Goal: Use online tool/utility: Utilize a website feature to perform a specific function

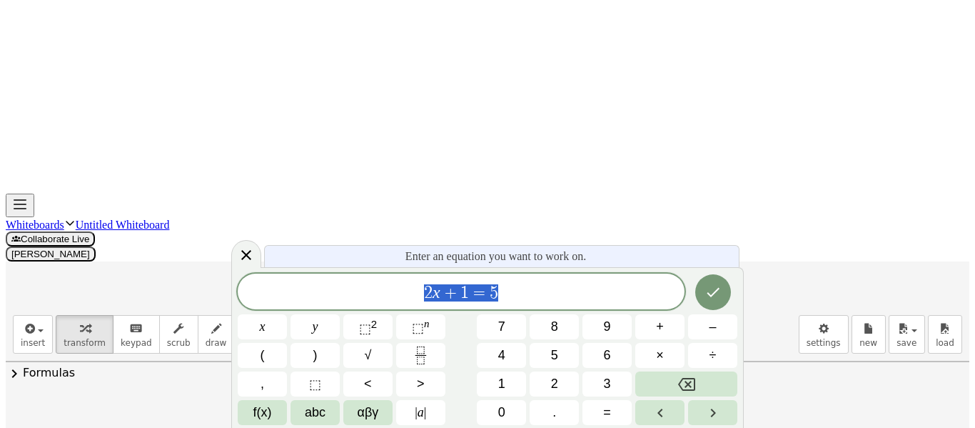
scroll to position [1, 0]
click at [553, 276] on div "****** 2 x + 1 = 5" at bounding box center [461, 292] width 447 height 36
drag, startPoint x: 541, startPoint y: 296, endPoint x: 406, endPoint y: 289, distance: 135.2
click at [406, 289] on span "2 x + 1 = 5" at bounding box center [461, 293] width 447 height 20
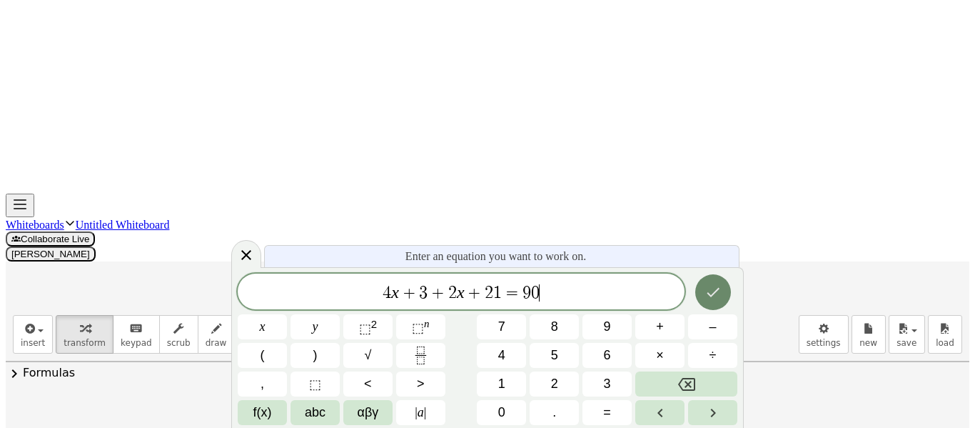
click at [705, 292] on icon "Done" at bounding box center [713, 292] width 17 height 17
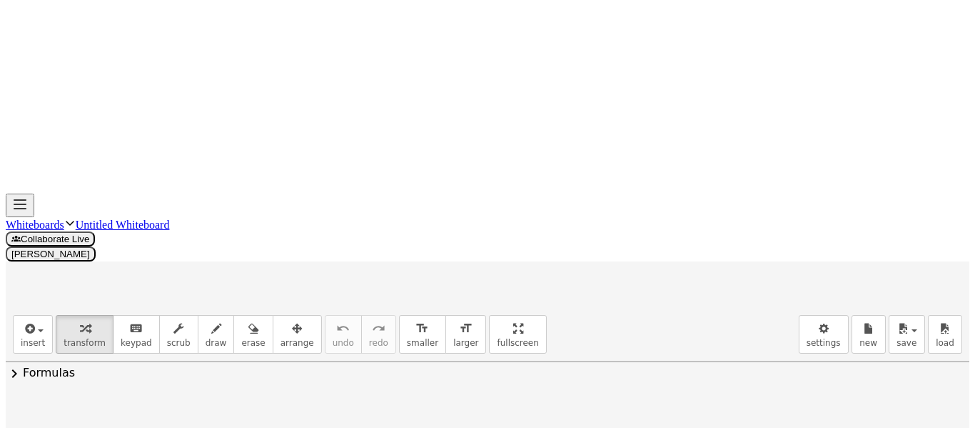
drag, startPoint x: 273, startPoint y: 164, endPoint x: 132, endPoint y: 167, distance: 140.7
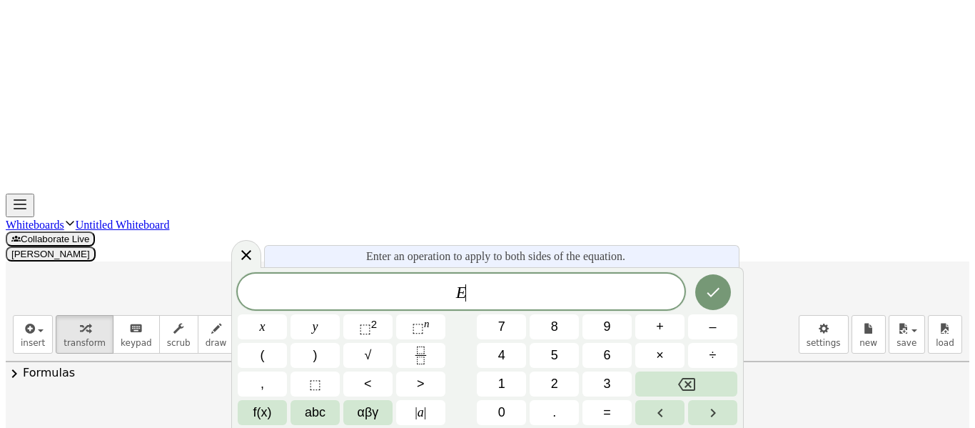
scroll to position [24, 0]
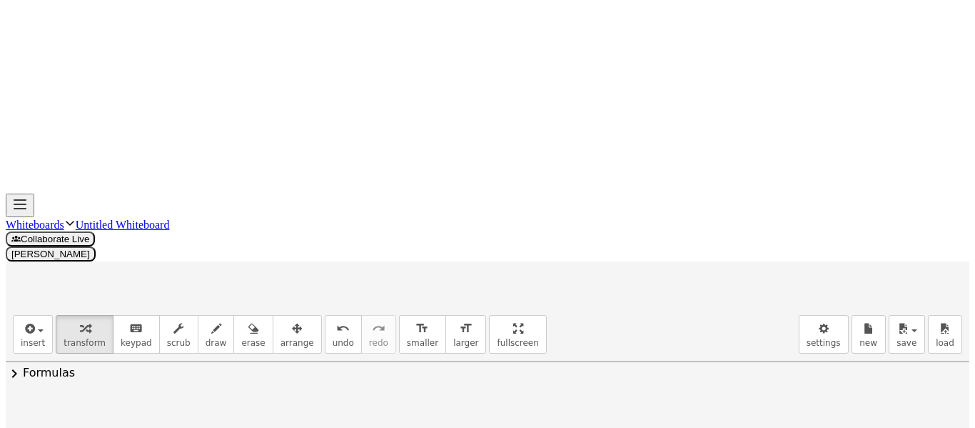
scroll to position [0, 0]
drag, startPoint x: 322, startPoint y: 251, endPoint x: 249, endPoint y: 250, distance: 72.8
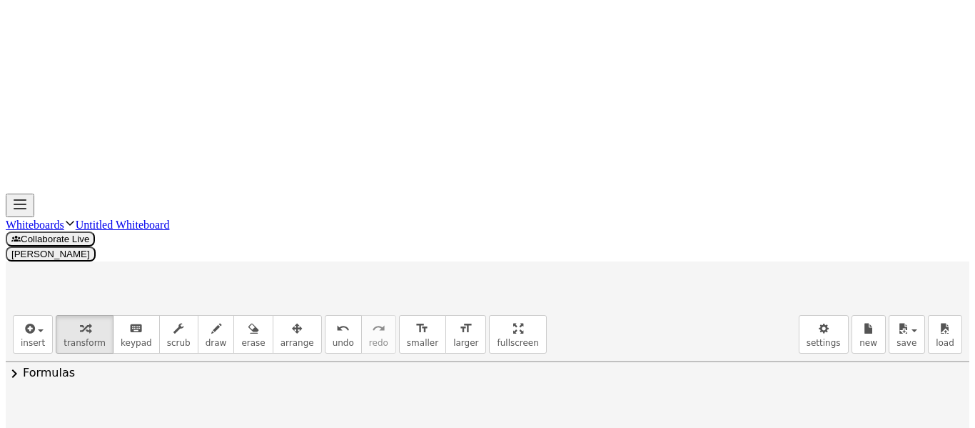
click at [336, 320] on icon "undo" at bounding box center [343, 328] width 14 height 17
drag, startPoint x: 243, startPoint y: 257, endPoint x: 323, endPoint y: 259, distance: 80.7
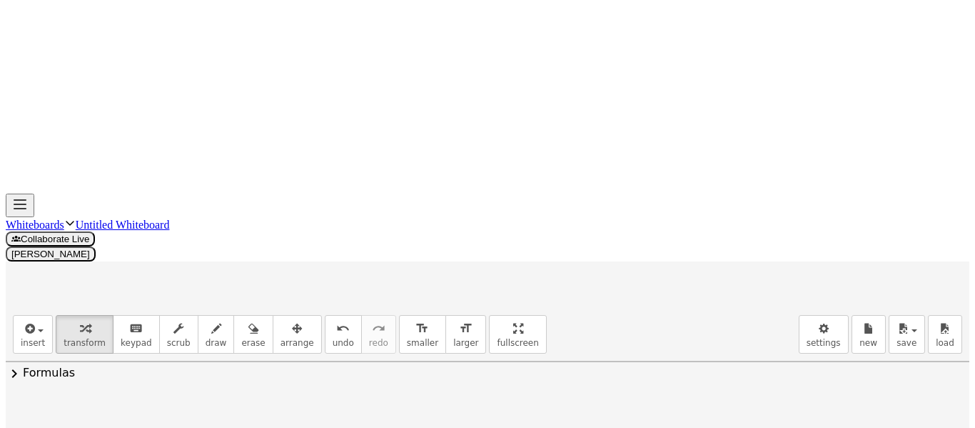
click at [336, 320] on icon "undo" at bounding box center [343, 328] width 14 height 17
drag, startPoint x: 325, startPoint y: 260, endPoint x: 263, endPoint y: 264, distance: 62.3
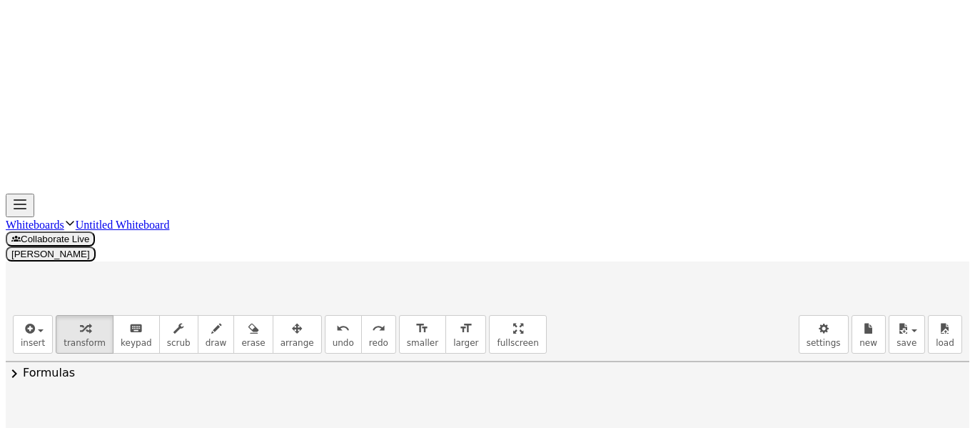
drag, startPoint x: 326, startPoint y: 257, endPoint x: 246, endPoint y: 257, distance: 80.0
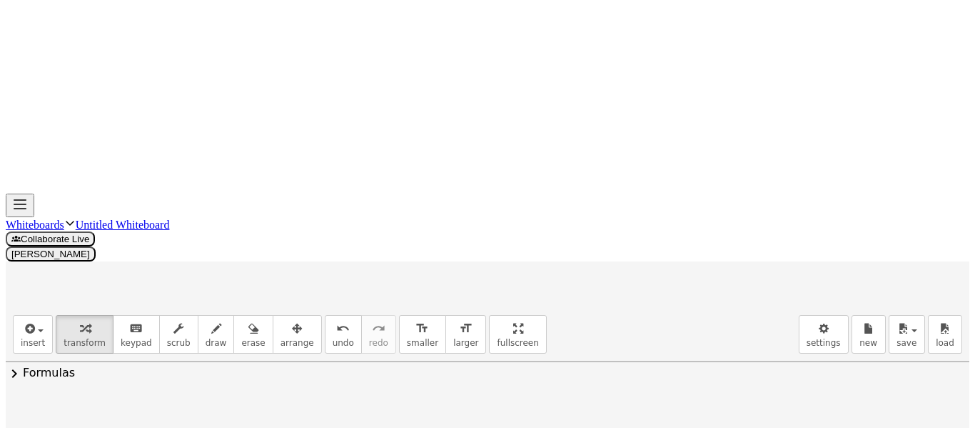
click at [336, 320] on icon "undo" at bounding box center [343, 328] width 14 height 17
drag, startPoint x: 326, startPoint y: 259, endPoint x: 420, endPoint y: 256, distance: 94.3
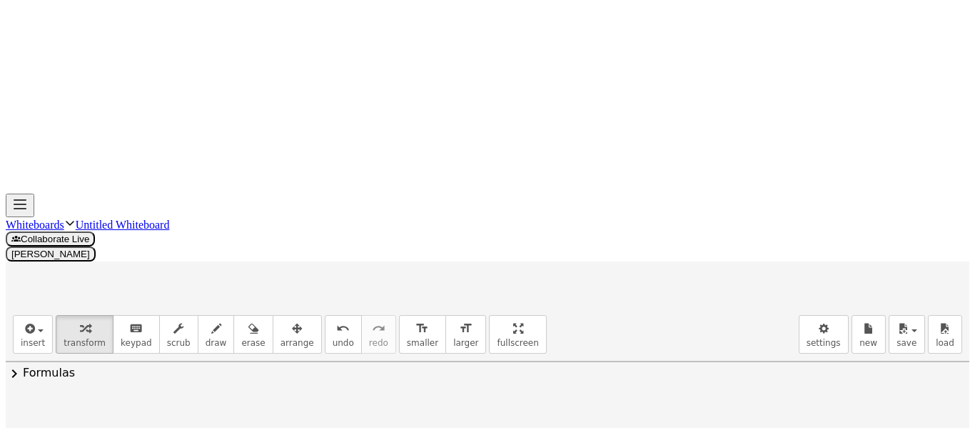
drag, startPoint x: 344, startPoint y: 361, endPoint x: 412, endPoint y: 383, distance: 71.1
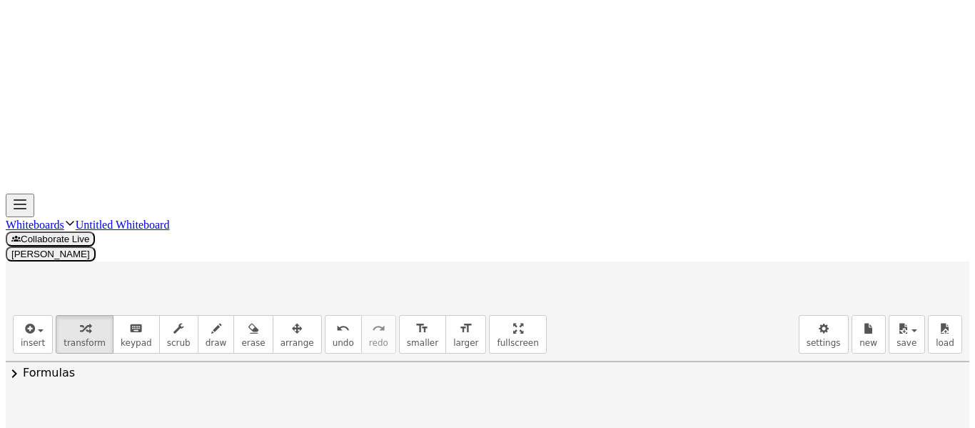
click at [336, 320] on icon "undo" at bounding box center [343, 328] width 14 height 17
drag, startPoint x: 320, startPoint y: 351, endPoint x: 402, endPoint y: 393, distance: 92.0
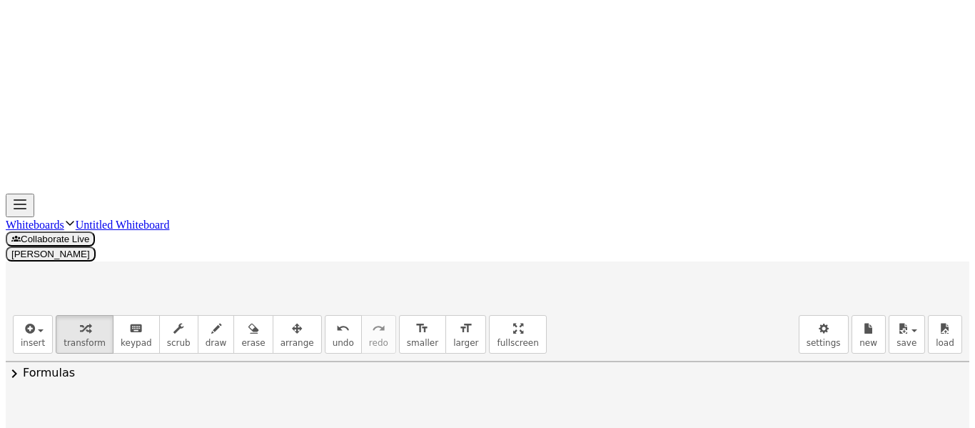
click at [206, 319] on div "button" at bounding box center [216, 327] width 21 height 17
drag, startPoint x: 71, startPoint y: 138, endPoint x: 102, endPoint y: 172, distance: 46.5
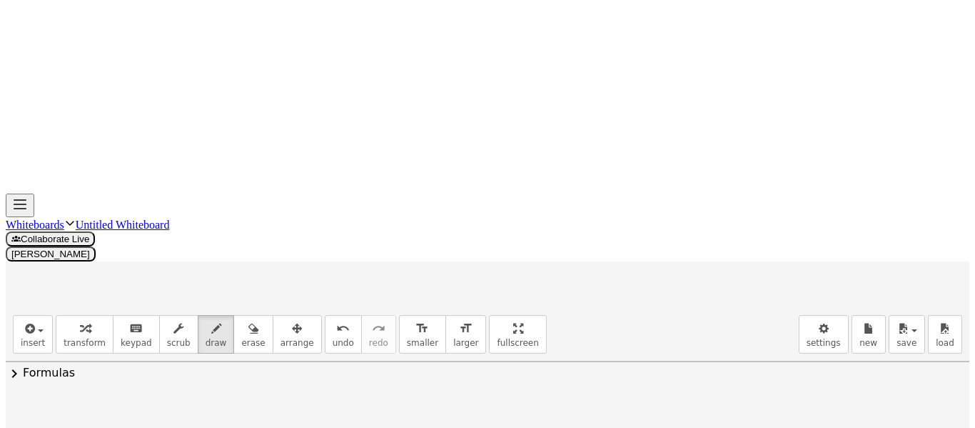
click at [333, 338] on span "undo" at bounding box center [343, 343] width 21 height 10
drag, startPoint x: 80, startPoint y: 144, endPoint x: 101, endPoint y: 169, distance: 32.4
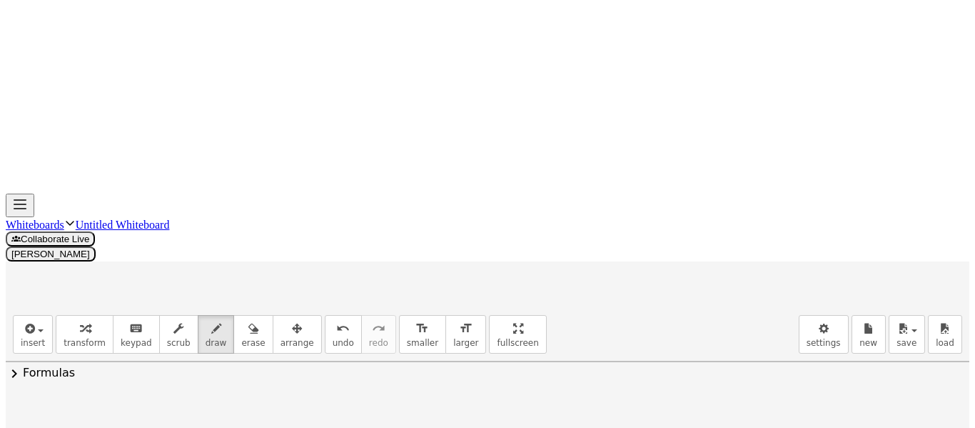
click at [121, 338] on span "keypad" at bounding box center [136, 343] width 31 height 10
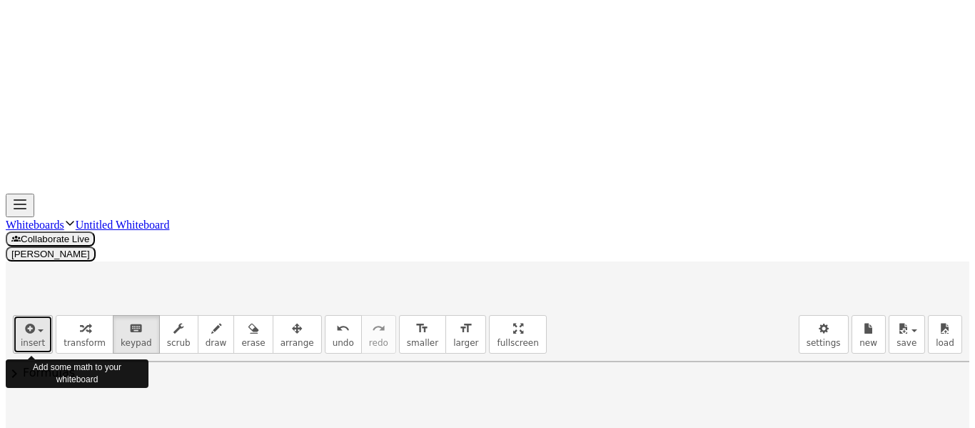
click at [35, 325] on span "button" at bounding box center [36, 330] width 3 height 10
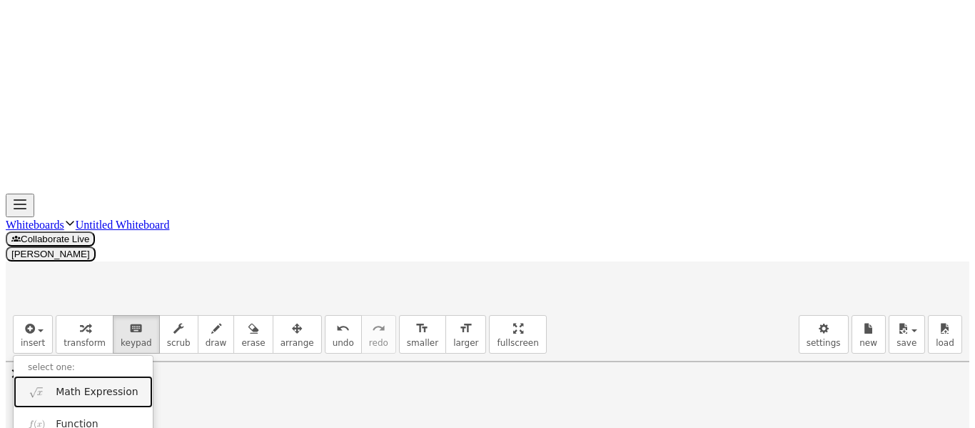
click at [102, 385] on span "Math Expression" at bounding box center [97, 392] width 82 height 14
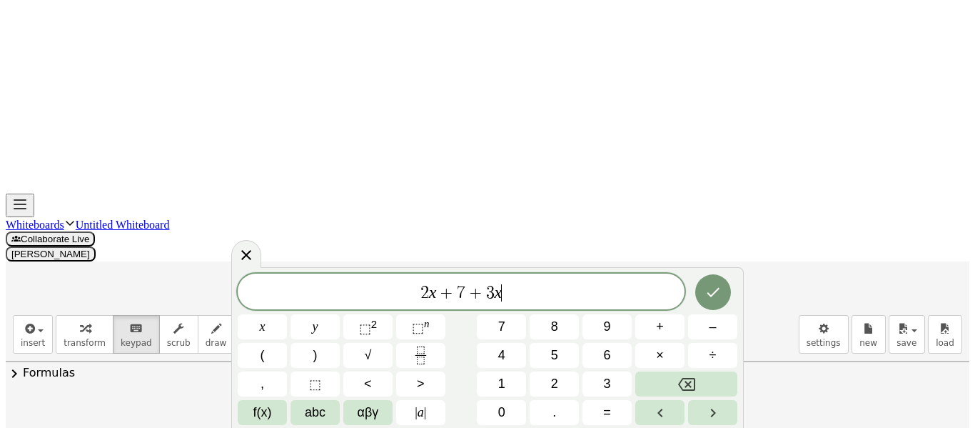
scroll to position [16, 0]
click at [713, 286] on icon "Done" at bounding box center [713, 292] width 17 height 17
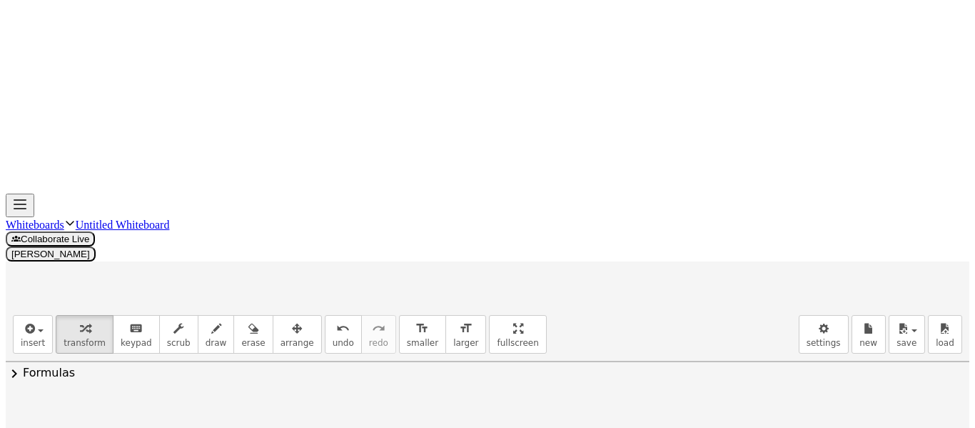
drag, startPoint x: 696, startPoint y: 131, endPoint x: 588, endPoint y: 139, distance: 107.4
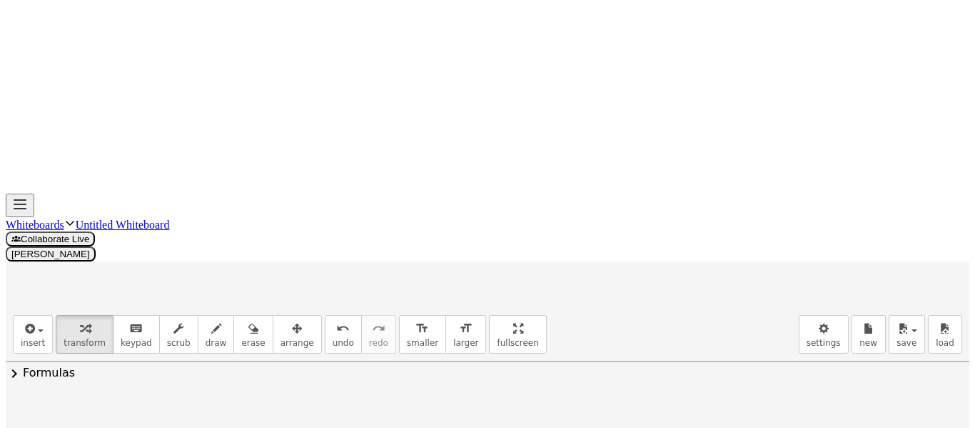
drag, startPoint x: 772, startPoint y: 231, endPoint x: 694, endPoint y: 229, distance: 77.9
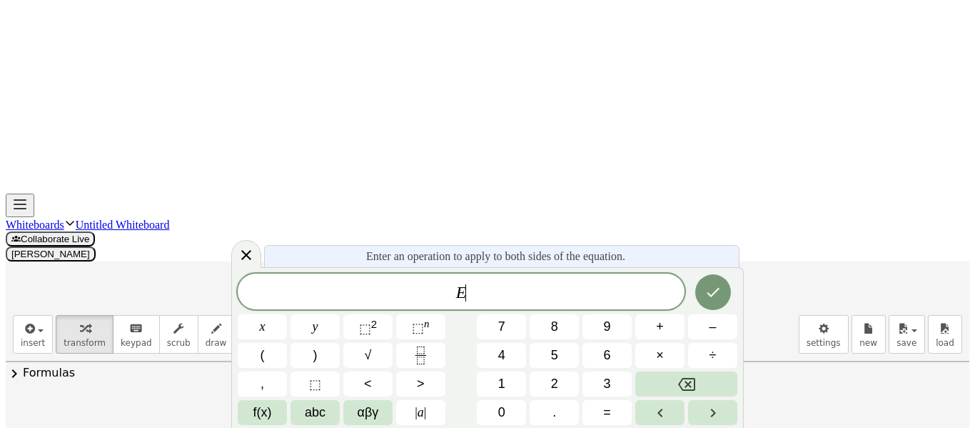
click at [451, 396] on div at bounding box center [329, 420] width 422 height 49
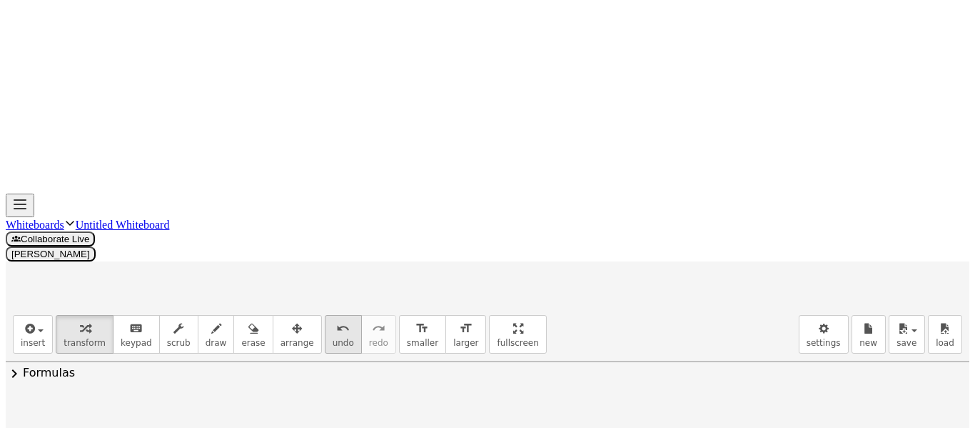
click at [336, 320] on icon "undo" at bounding box center [343, 328] width 14 height 17
drag, startPoint x: 692, startPoint y: 229, endPoint x: 774, endPoint y: 229, distance: 82.1
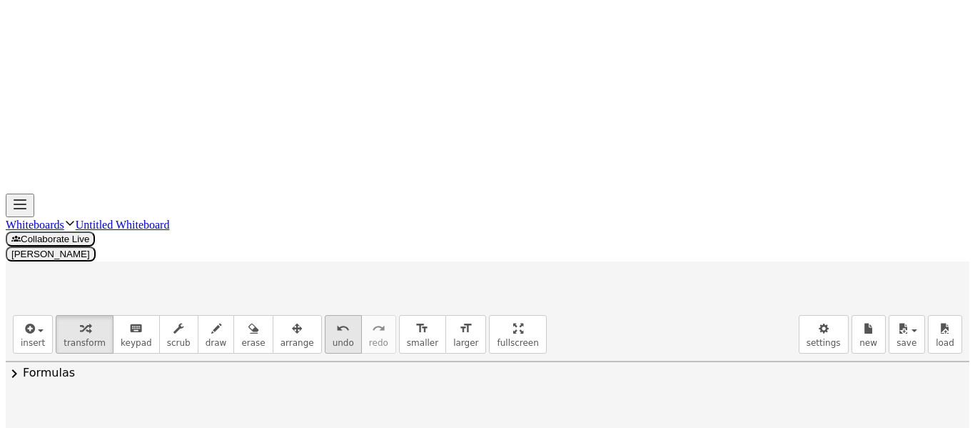
click at [336, 320] on icon "undo" at bounding box center [343, 328] width 14 height 17
drag, startPoint x: 691, startPoint y: 224, endPoint x: 766, endPoint y: 231, distance: 75.3
click at [336, 320] on icon "undo" at bounding box center [343, 328] width 14 height 17
drag, startPoint x: 851, startPoint y: 220, endPoint x: 720, endPoint y: 216, distance: 131.5
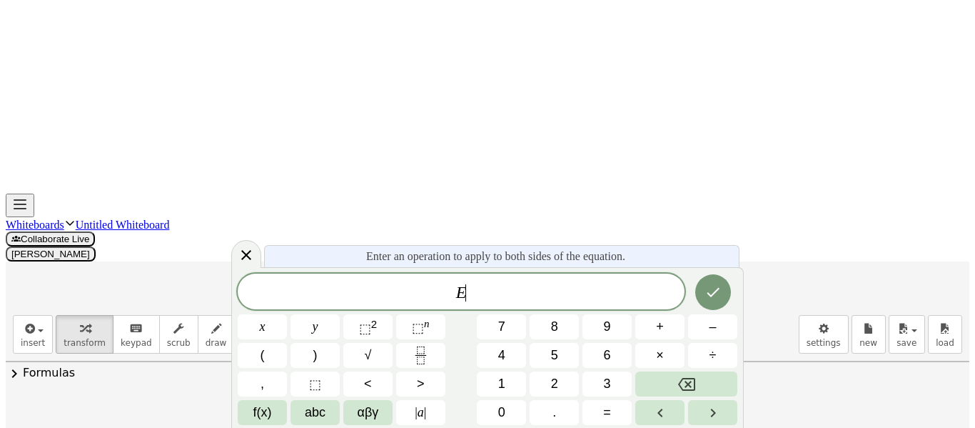
click at [682, 389] on icon "Backspace" at bounding box center [686, 384] width 17 height 13
click at [247, 254] on icon at bounding box center [246, 254] width 17 height 17
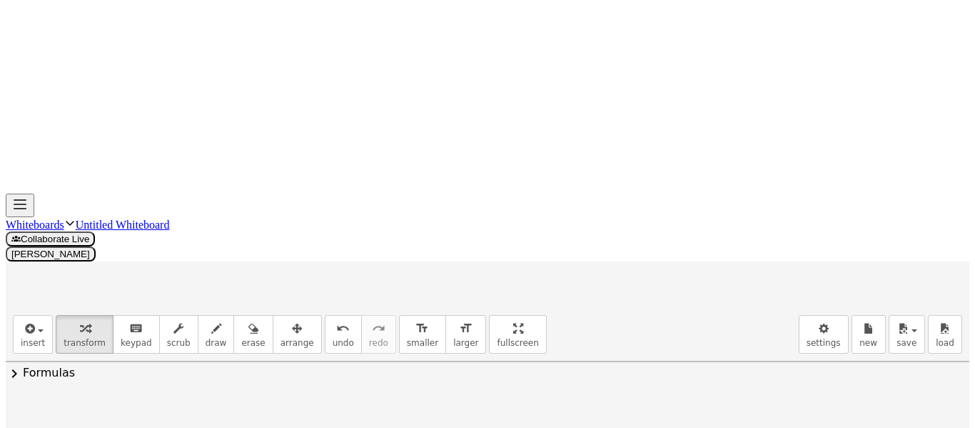
click at [325, 315] on button "undo undo" at bounding box center [343, 334] width 37 height 39
drag, startPoint x: 848, startPoint y: 224, endPoint x: 681, endPoint y: 224, distance: 166.4
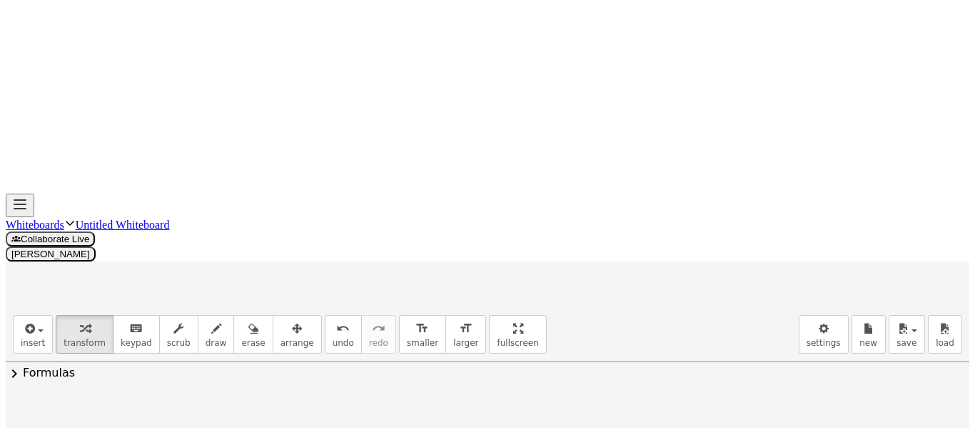
click at [336, 320] on icon "undo" at bounding box center [343, 328] width 14 height 17
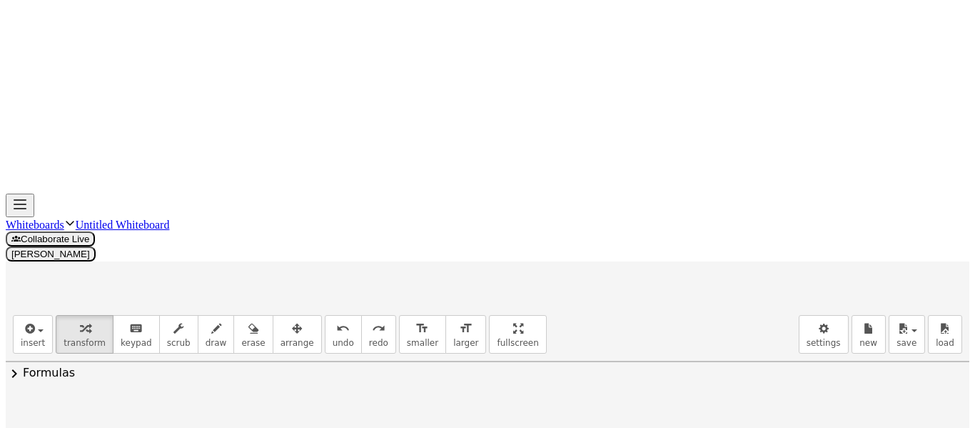
drag, startPoint x: 850, startPoint y: 222, endPoint x: 748, endPoint y: 224, distance: 101.4
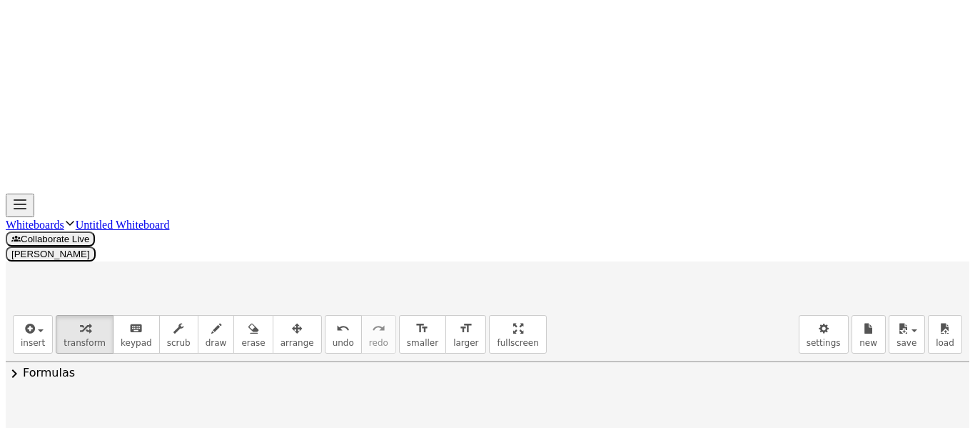
drag, startPoint x: 829, startPoint y: 328, endPoint x: 718, endPoint y: 326, distance: 111.4
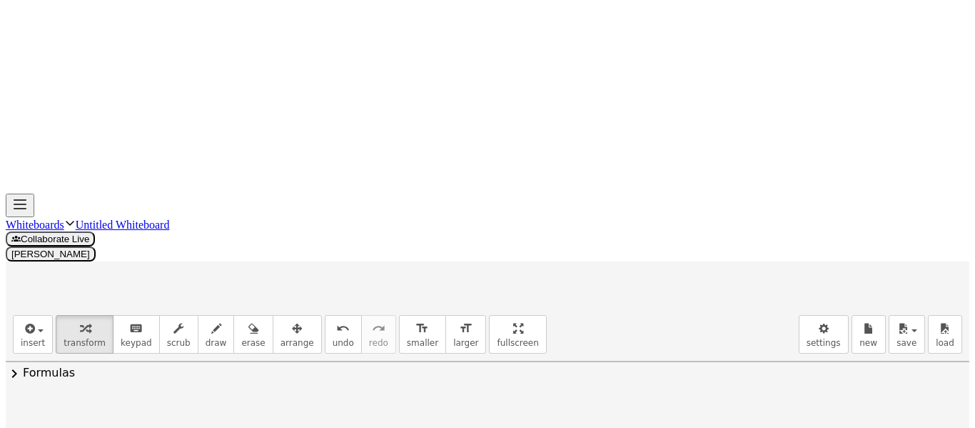
click at [333, 338] on span "undo" at bounding box center [343, 343] width 21 height 10
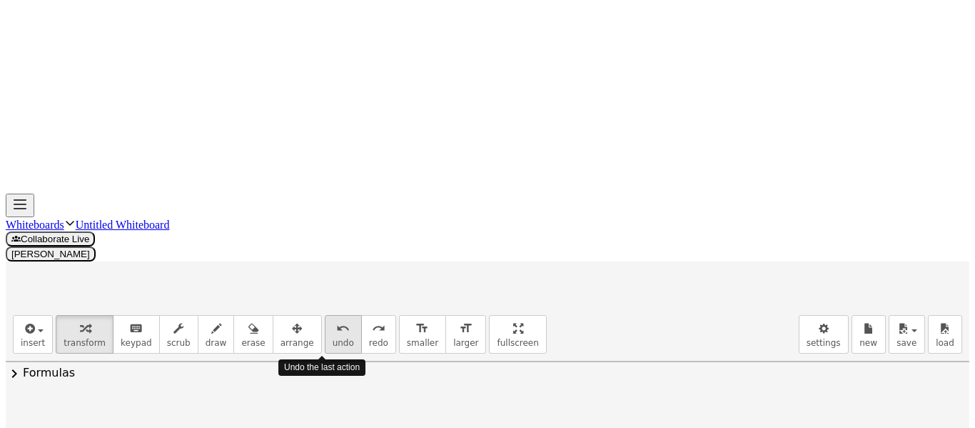
click at [333, 338] on span "undo" at bounding box center [343, 343] width 21 height 10
drag, startPoint x: 764, startPoint y: 314, endPoint x: 677, endPoint y: 321, distance: 87.4
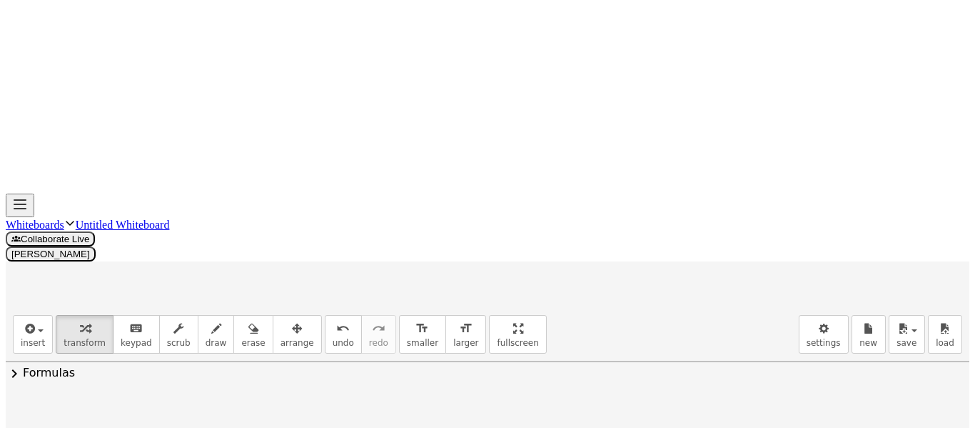
click at [333, 338] on span "undo" at bounding box center [343, 343] width 21 height 10
click at [372, 320] on icon "redo" at bounding box center [379, 328] width 14 height 17
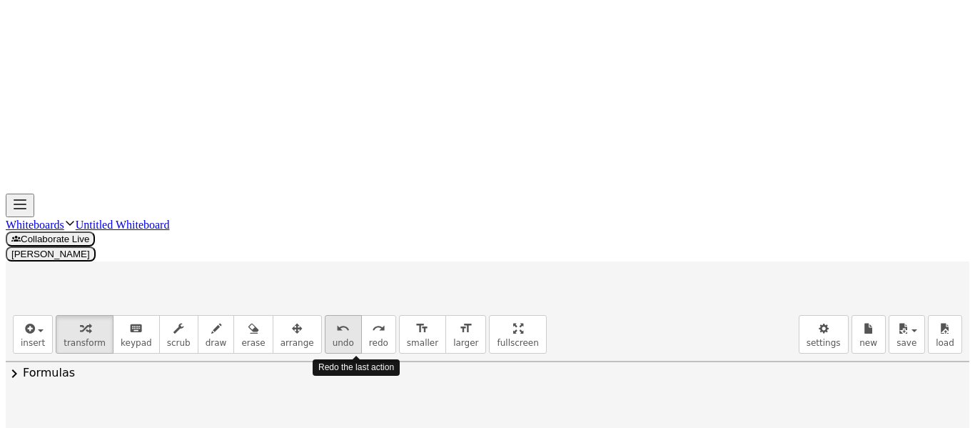
click at [330, 315] on button "undo undo" at bounding box center [343, 334] width 37 height 39
click at [369, 319] on div "redo" at bounding box center [378, 327] width 19 height 17
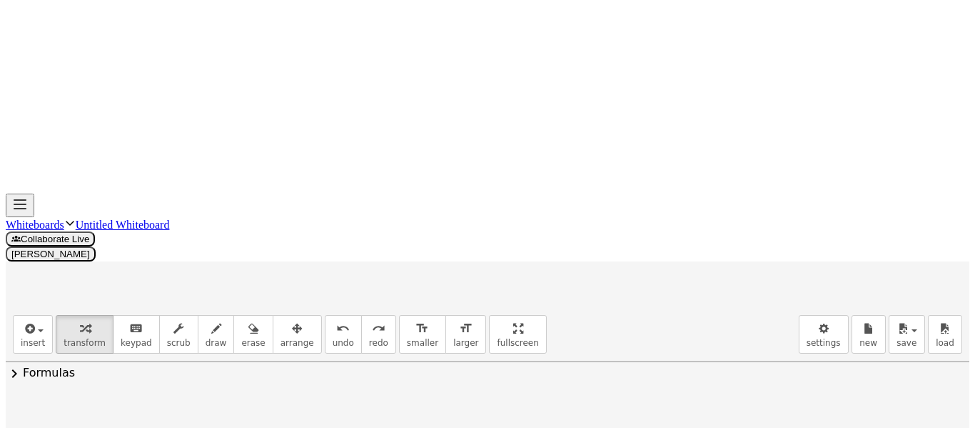
drag, startPoint x: 753, startPoint y: 321, endPoint x: 667, endPoint y: 325, distance: 85.8
click at [333, 319] on div "undo" at bounding box center [343, 327] width 21 height 17
drag, startPoint x: 836, startPoint y: 328, endPoint x: 758, endPoint y: 323, distance: 78.7
click at [333, 315] on button "undo undo" at bounding box center [343, 334] width 37 height 39
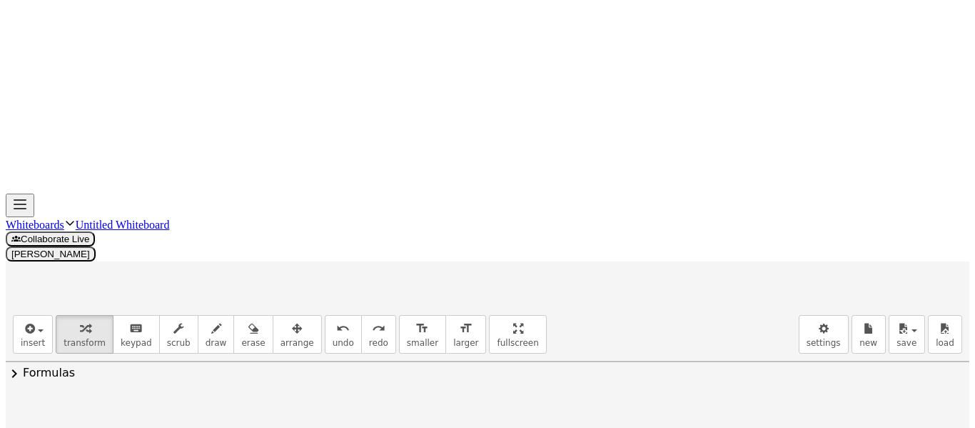
drag, startPoint x: 682, startPoint y: 317, endPoint x: 781, endPoint y: 313, distance: 99.3
click at [336, 320] on icon "undo" at bounding box center [343, 328] width 14 height 17
drag, startPoint x: 692, startPoint y: 323, endPoint x: 842, endPoint y: 348, distance: 152.2
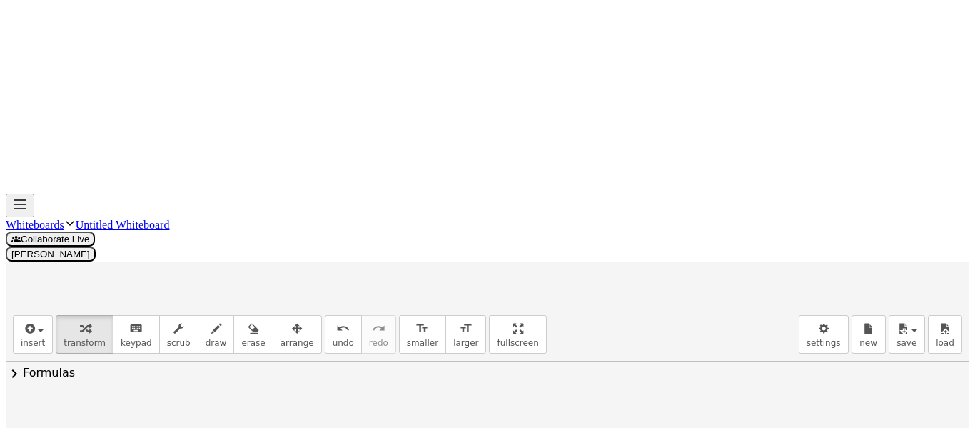
click at [329, 315] on button "undo undo" at bounding box center [343, 334] width 37 height 39
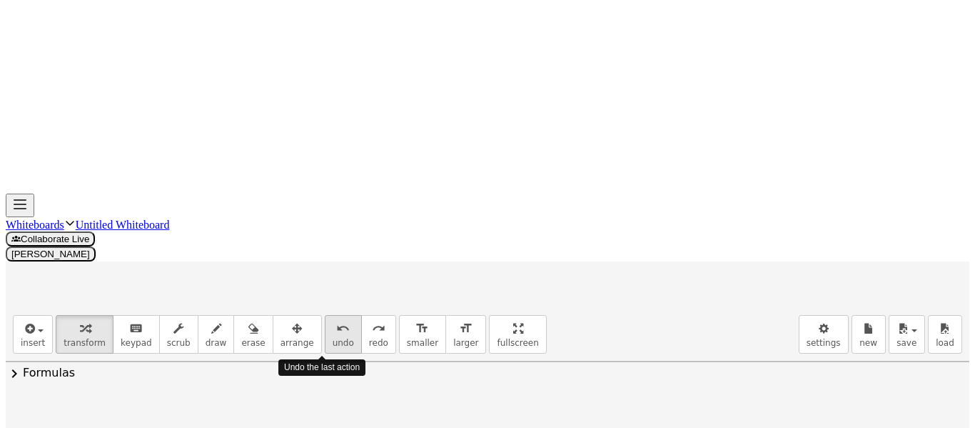
click at [329, 315] on button "undo undo" at bounding box center [343, 334] width 37 height 39
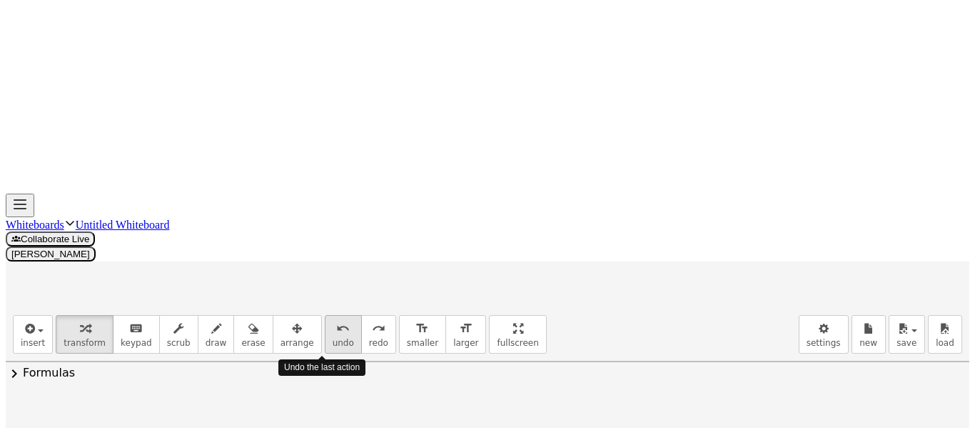
click at [329, 315] on button "undo undo" at bounding box center [343, 334] width 37 height 39
click at [361, 315] on button "redo redo" at bounding box center [378, 334] width 35 height 39
drag, startPoint x: 703, startPoint y: 129, endPoint x: 586, endPoint y: 132, distance: 116.5
click at [586, 365] on div at bounding box center [724, 392] width 385 height 54
click at [577, 365] on div at bounding box center [724, 392] width 385 height 54
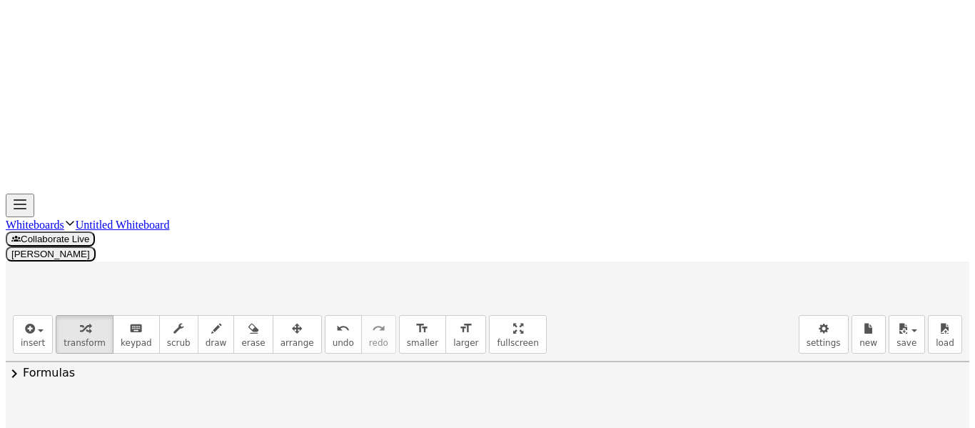
click at [661, 365] on div at bounding box center [724, 392] width 385 height 54
click at [686, 365] on div at bounding box center [724, 392] width 385 height 54
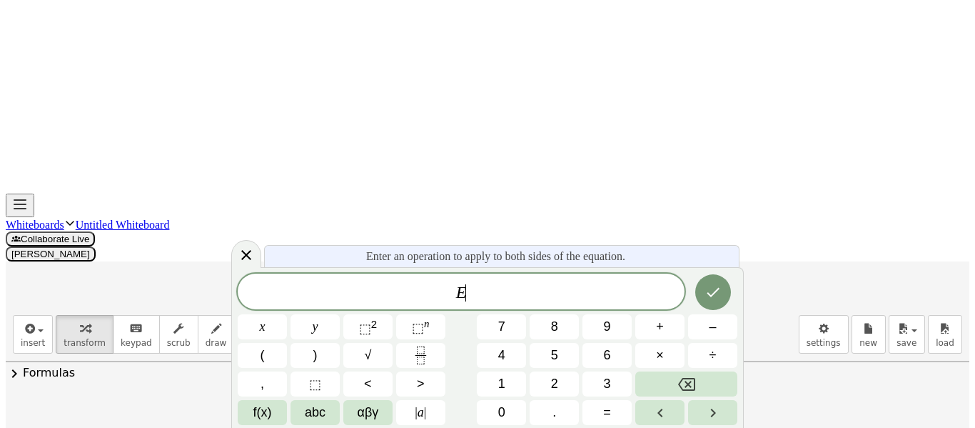
click at [255, 255] on icon at bounding box center [246, 254] width 17 height 17
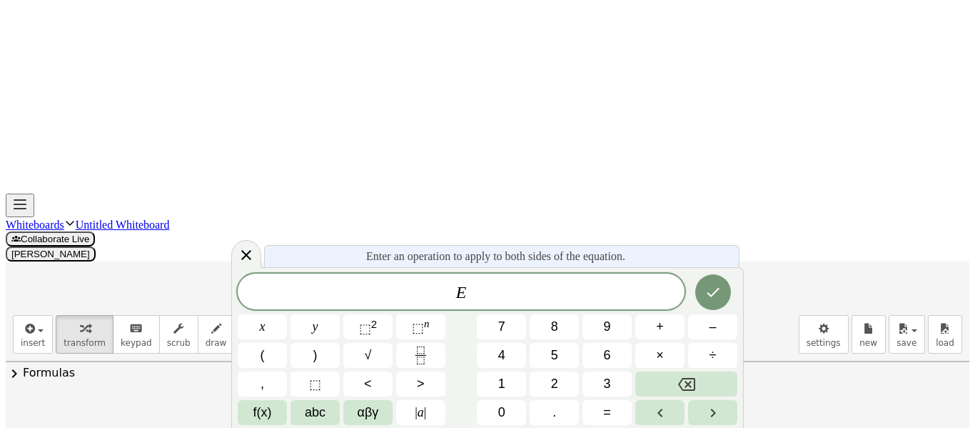
click at [255, 253] on icon at bounding box center [246, 254] width 17 height 17
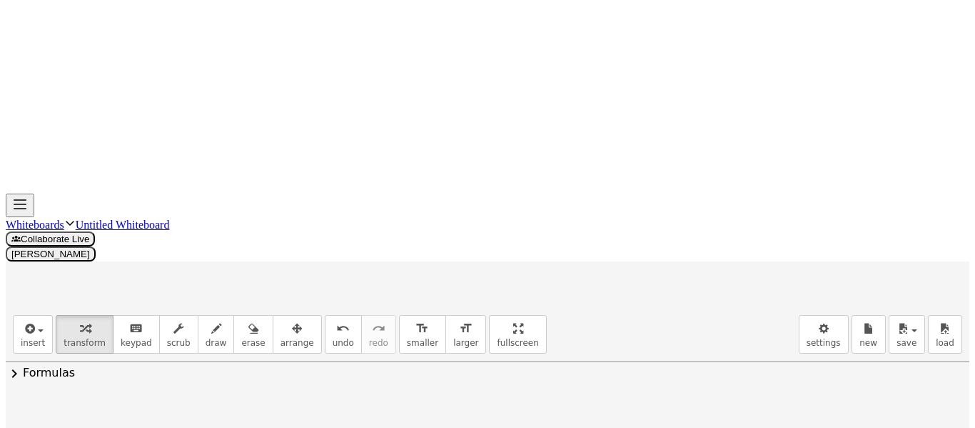
drag, startPoint x: 647, startPoint y: 178, endPoint x: 718, endPoint y: 186, distance: 71.2
click at [333, 319] on div "undo" at bounding box center [343, 327] width 21 height 17
drag, startPoint x: 689, startPoint y: 179, endPoint x: 754, endPoint y: 180, distance: 65.0
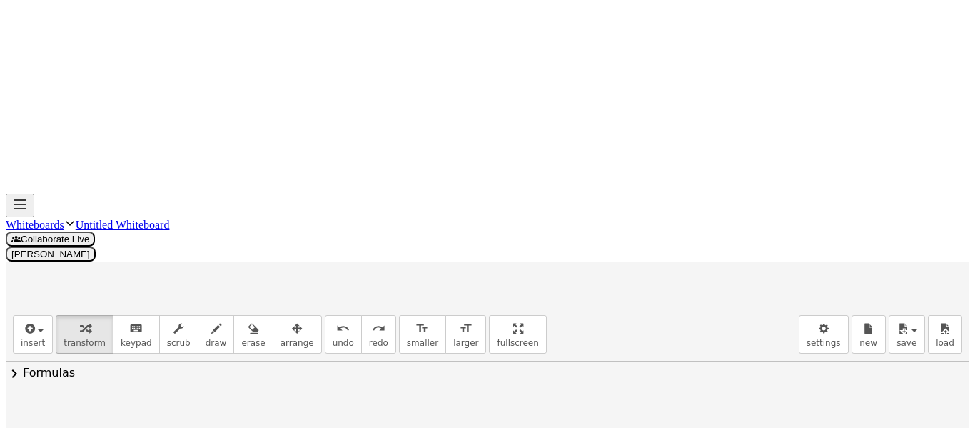
drag, startPoint x: 683, startPoint y: 189, endPoint x: 616, endPoint y: 189, distance: 66.4
click at [333, 338] on span "undo" at bounding box center [343, 343] width 21 height 10
drag, startPoint x: 844, startPoint y: 186, endPoint x: 627, endPoint y: 184, distance: 217.1
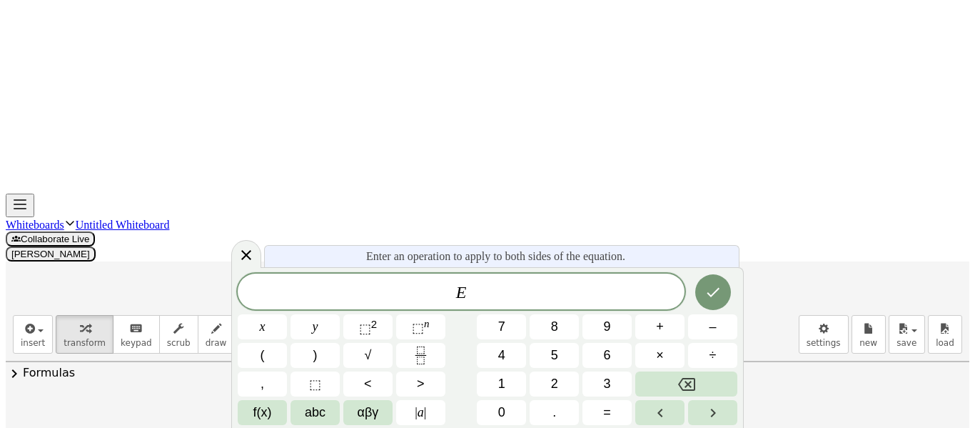
click at [251, 256] on icon at bounding box center [246, 255] width 10 height 10
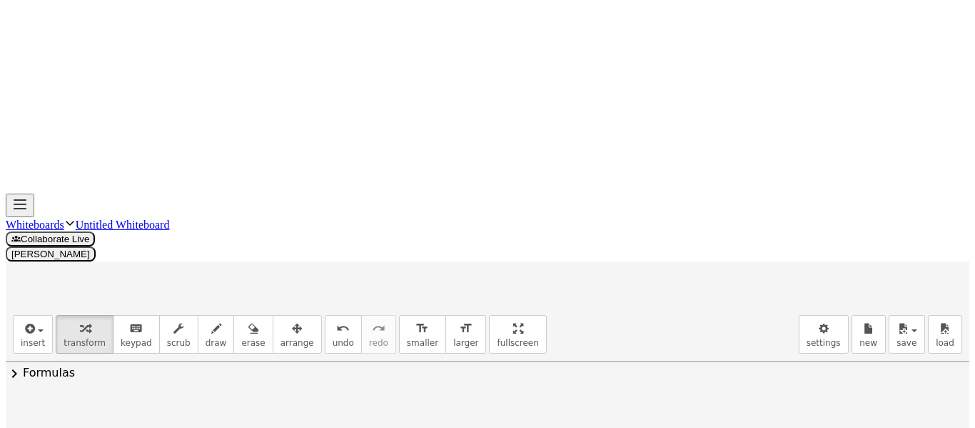
drag, startPoint x: 691, startPoint y: 184, endPoint x: 628, endPoint y: 178, distance: 63.2
drag, startPoint x: 688, startPoint y: 183, endPoint x: 775, endPoint y: 181, distance: 86.4
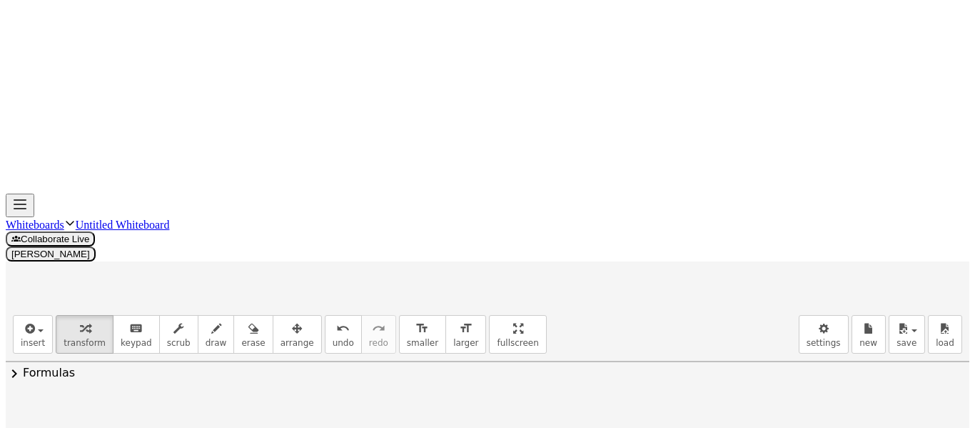
click at [333, 338] on span "undo" at bounding box center [343, 343] width 21 height 10
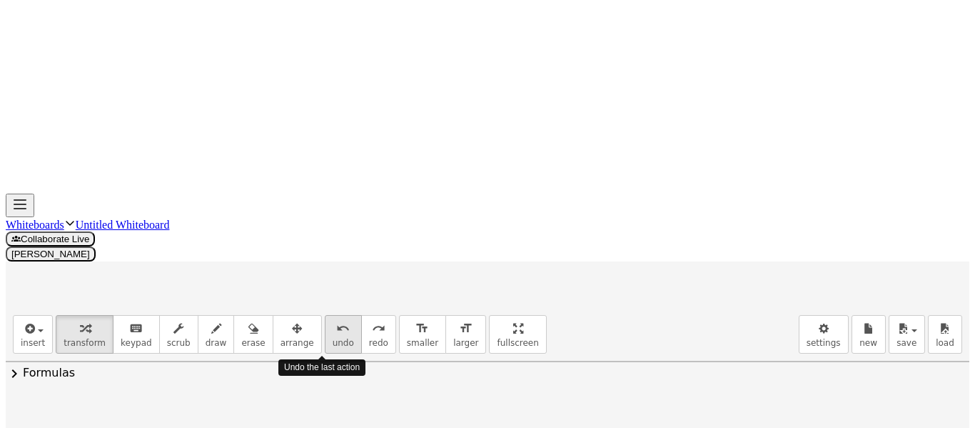
click at [333, 338] on span "undo" at bounding box center [343, 343] width 21 height 10
click at [701, 368] on div at bounding box center [737, 392] width 359 height 49
drag, startPoint x: 693, startPoint y: 134, endPoint x: 582, endPoint y: 133, distance: 110.7
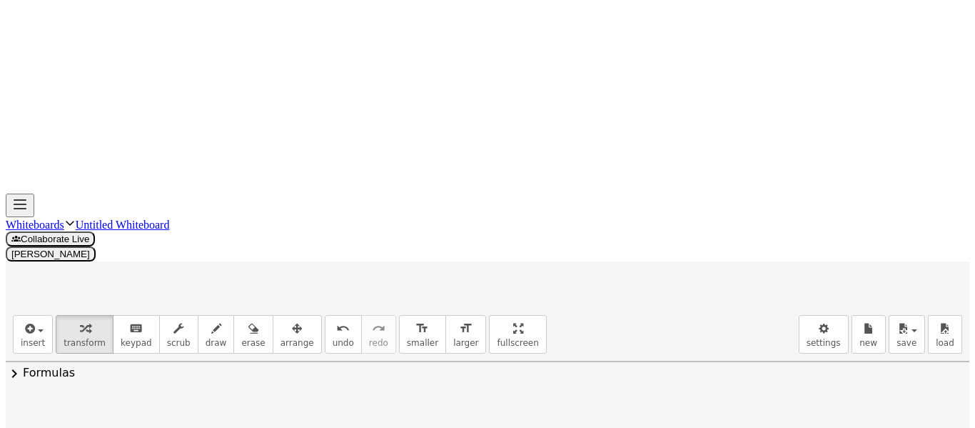
drag, startPoint x: 711, startPoint y: 232, endPoint x: 911, endPoint y: 226, distance: 200.1
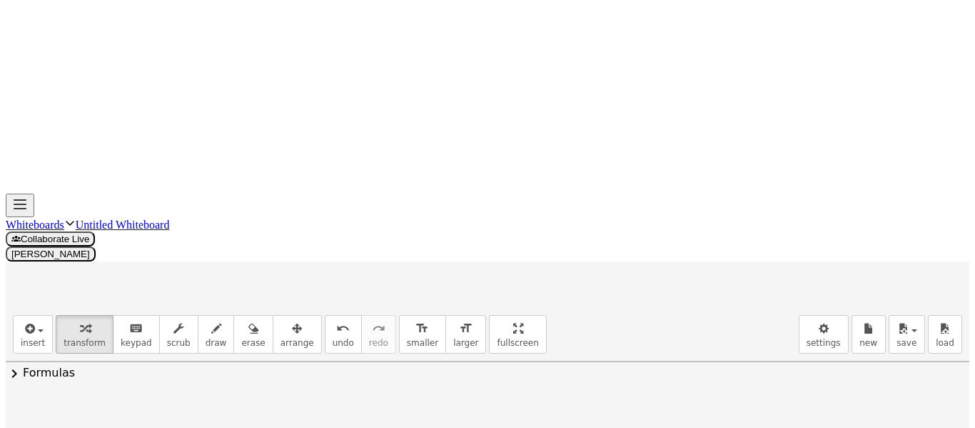
drag, startPoint x: 942, startPoint y: 334, endPoint x: 753, endPoint y: 358, distance: 190.8
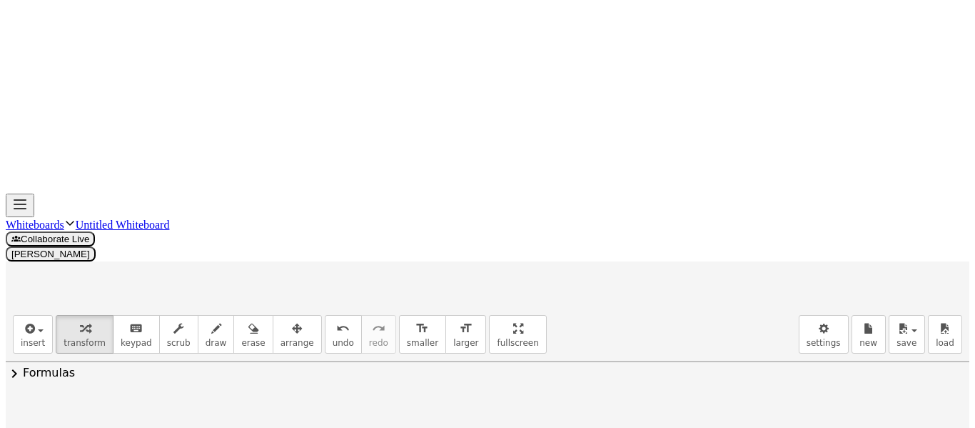
click at [336, 320] on icon "undo" at bounding box center [343, 328] width 14 height 17
drag, startPoint x: 852, startPoint y: 313, endPoint x: 770, endPoint y: 315, distance: 82.2
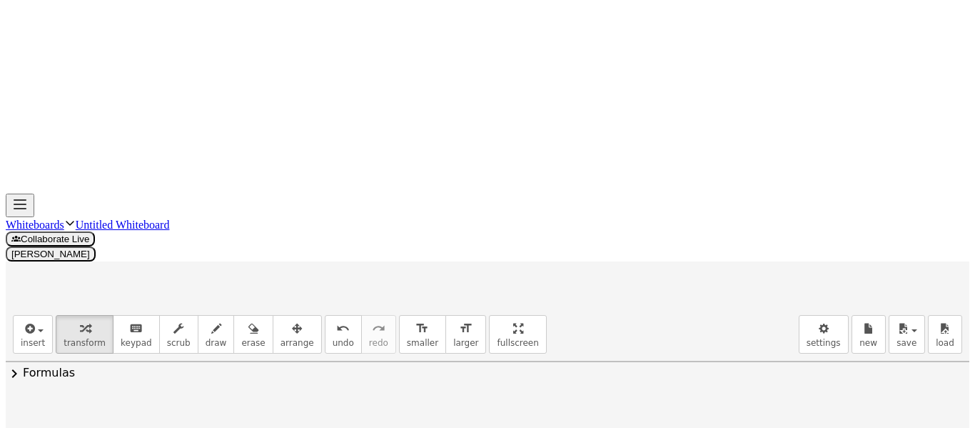
scroll to position [86, 0]
drag, startPoint x: 870, startPoint y: 299, endPoint x: 713, endPoint y: 320, distance: 158.6
click at [713, 320] on div "+ · 4 · x + 3 + · 2 · x + 21 = 90 + · 6 · x + 3 + 21 = 90 + · 6 · x + 24 = 90 +…" at bounding box center [543, 427] width 1074 height 305
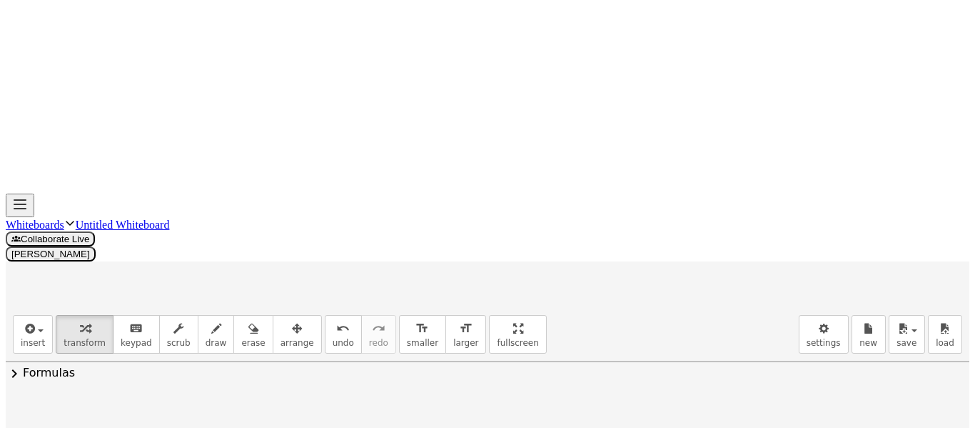
click at [325, 315] on button "undo undo" at bounding box center [343, 334] width 37 height 39
drag, startPoint x: 742, startPoint y: 289, endPoint x: 831, endPoint y: 295, distance: 88.8
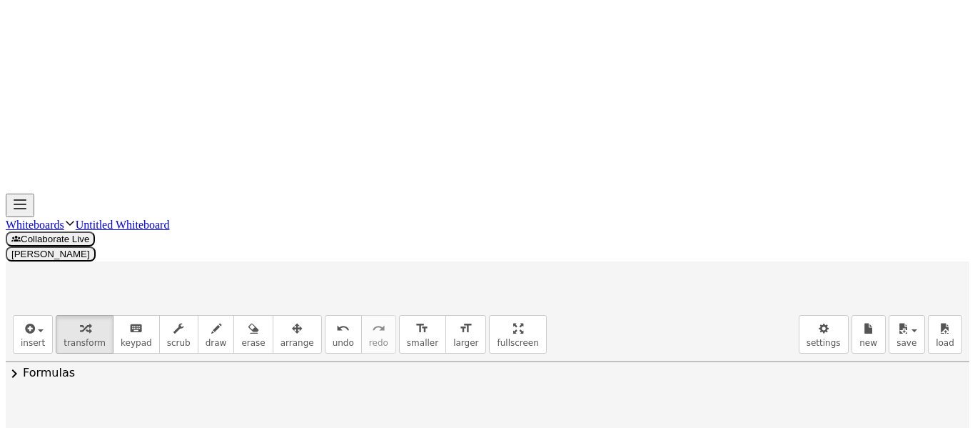
drag, startPoint x: 937, startPoint y: 342, endPoint x: 773, endPoint y: 366, distance: 165.3
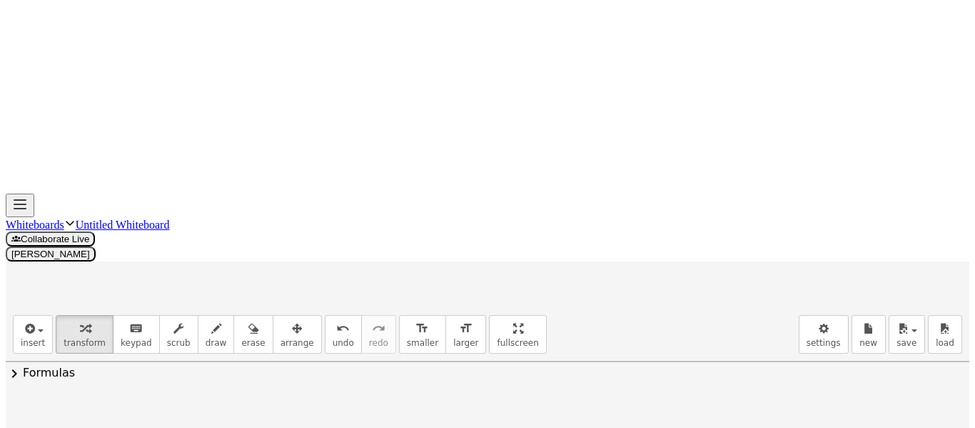
drag, startPoint x: 853, startPoint y: 361, endPoint x: 846, endPoint y: 331, distance: 31.4
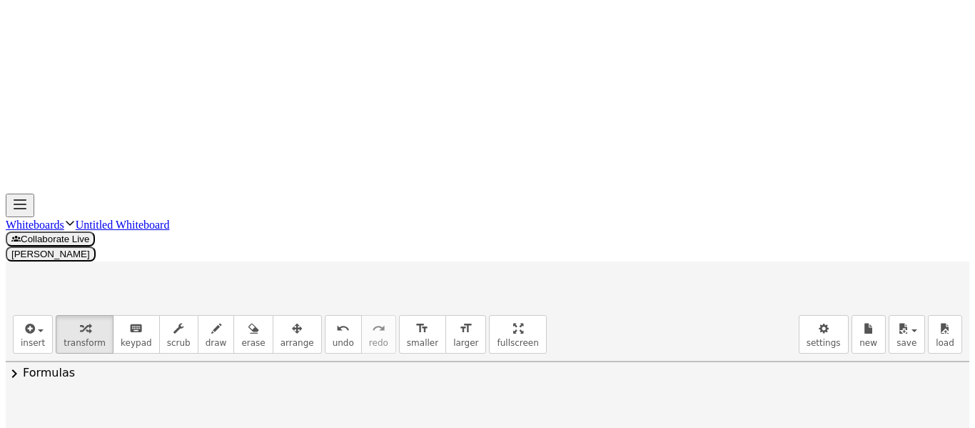
click at [333, 319] on div "undo" at bounding box center [343, 327] width 21 height 17
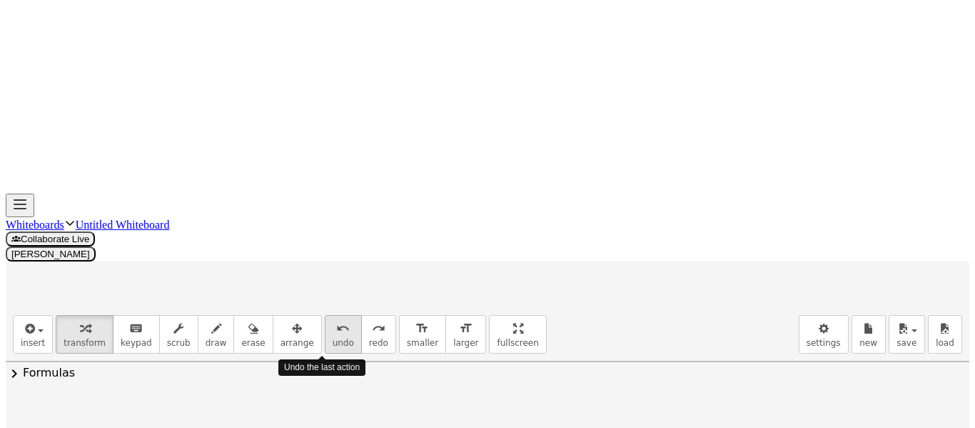
click at [333, 319] on div "undo" at bounding box center [343, 327] width 21 height 17
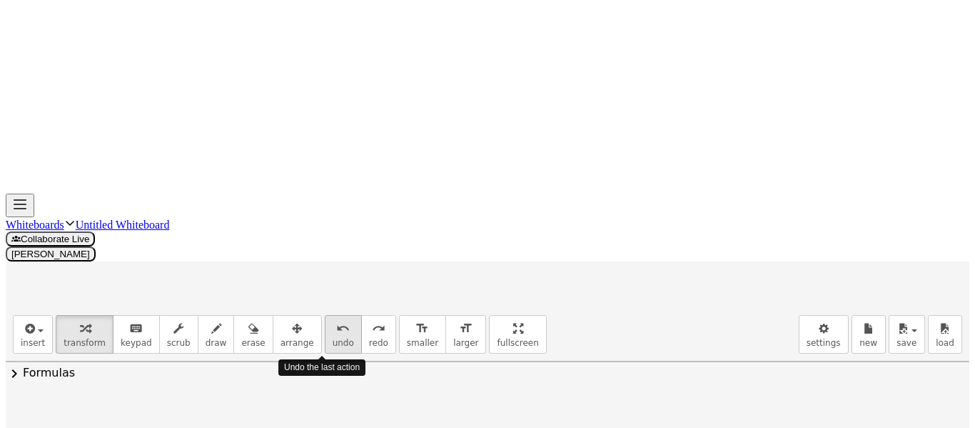
click at [333, 319] on div "undo" at bounding box center [343, 327] width 21 height 17
drag, startPoint x: 704, startPoint y: 134, endPoint x: 577, endPoint y: 141, distance: 127.3
click at [577, 368] on div at bounding box center [737, 392] width 359 height 49
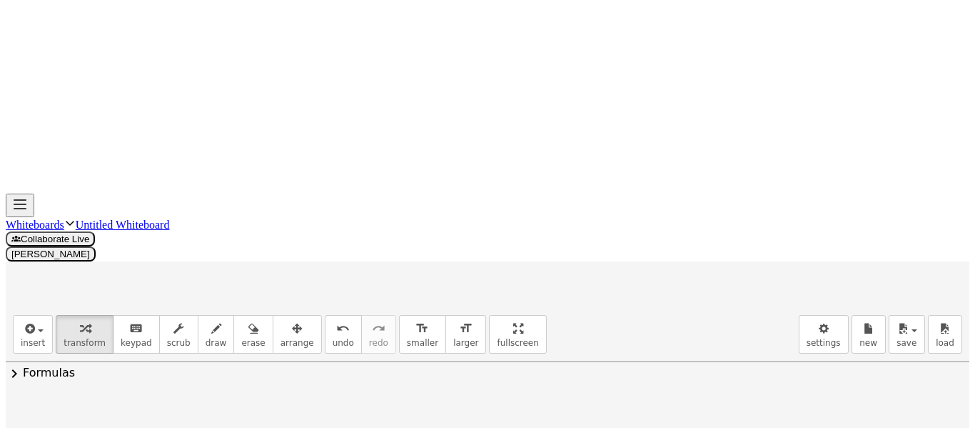
click at [694, 365] on div at bounding box center [724, 392] width 385 height 54
click at [647, 365] on div at bounding box center [724, 392] width 385 height 54
drag, startPoint x: 691, startPoint y: 182, endPoint x: 699, endPoint y: 188, distance: 10.3
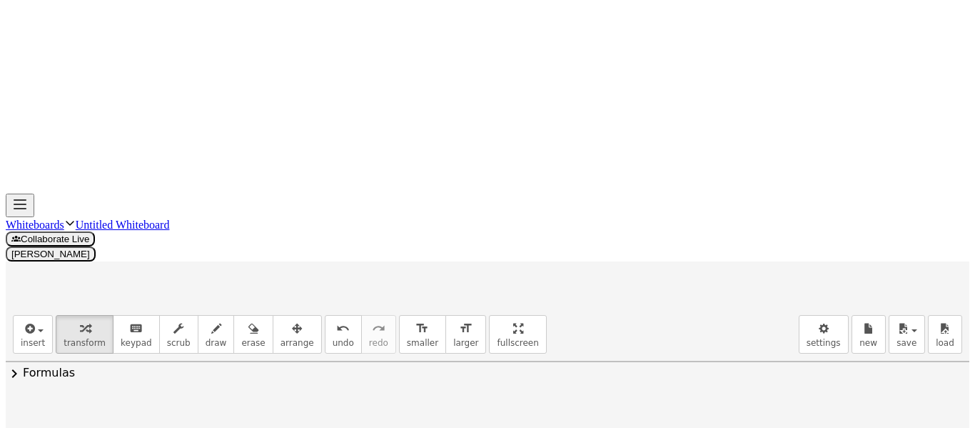
drag, startPoint x: 708, startPoint y: 186, endPoint x: 620, endPoint y: 193, distance: 88.1
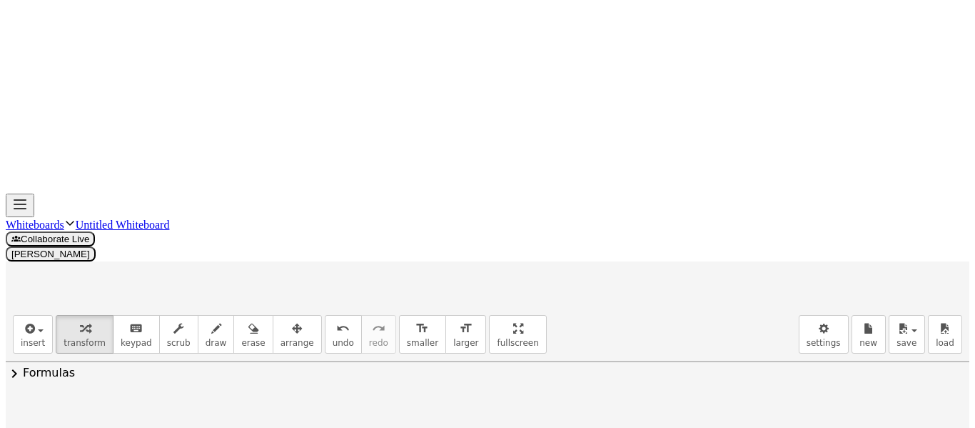
drag, startPoint x: 713, startPoint y: 187, endPoint x: 772, endPoint y: 186, distance: 59.3
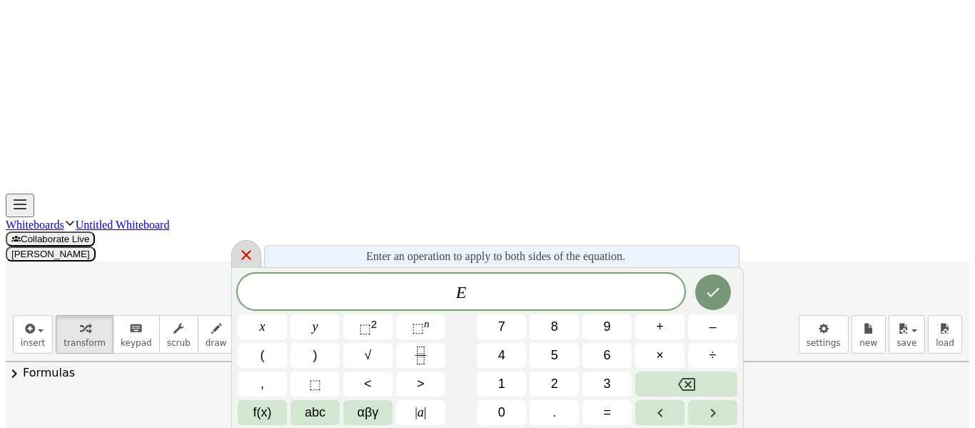
click at [246, 252] on icon at bounding box center [246, 254] width 17 height 17
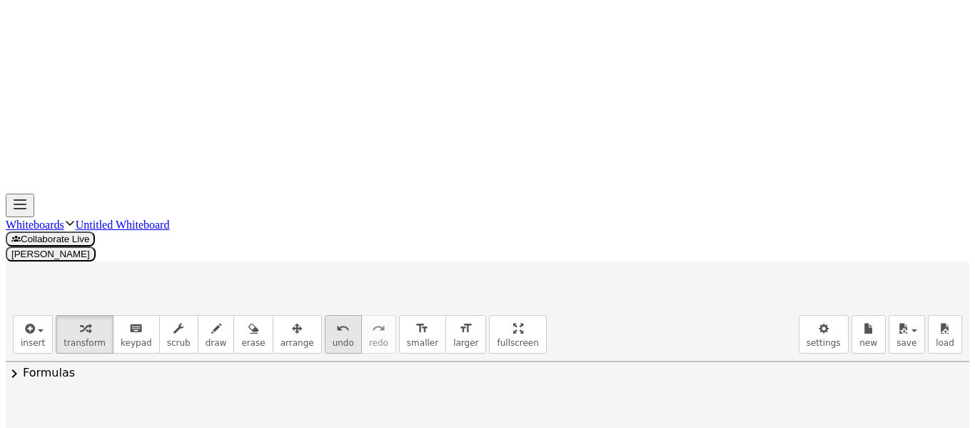
click at [333, 338] on span "undo" at bounding box center [343, 343] width 21 height 10
drag, startPoint x: 761, startPoint y: 179, endPoint x: 701, endPoint y: 191, distance: 61.1
click at [336, 320] on icon "undo" at bounding box center [343, 328] width 14 height 17
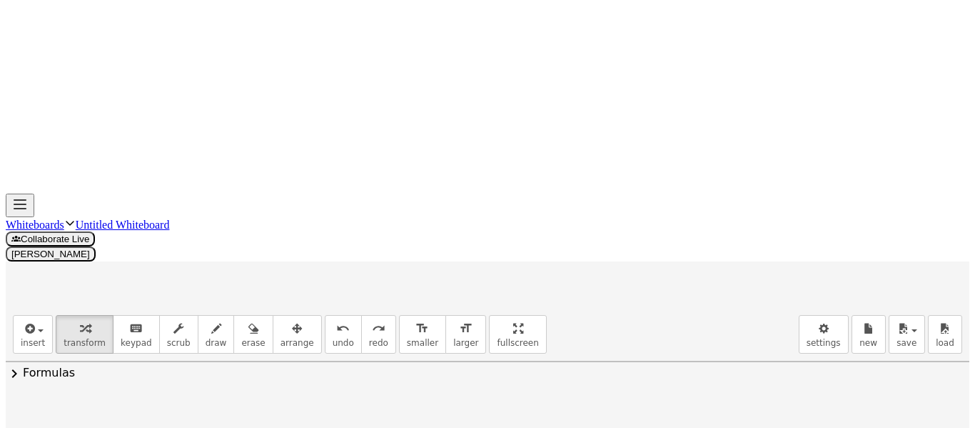
drag, startPoint x: 762, startPoint y: 186, endPoint x: 632, endPoint y: 192, distance: 130.1
click at [336, 320] on icon "undo" at bounding box center [343, 328] width 14 height 17
drag, startPoint x: 866, startPoint y: 181, endPoint x: 777, endPoint y: 183, distance: 89.3
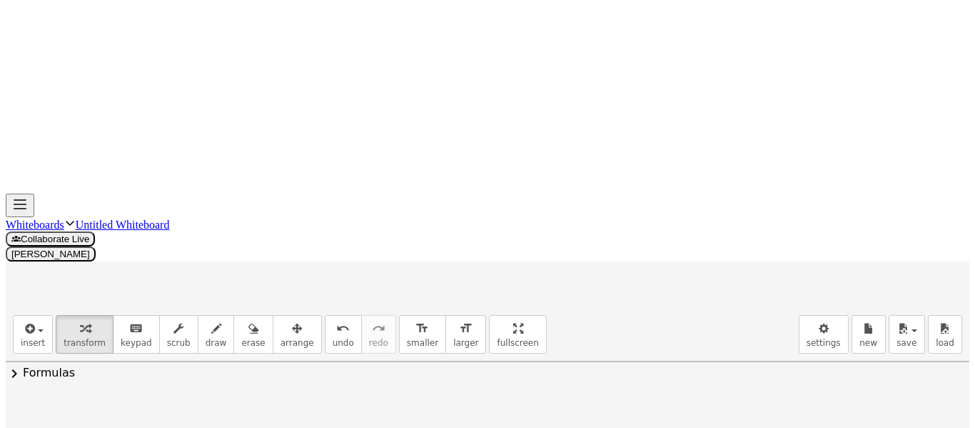
drag, startPoint x: 857, startPoint y: 182, endPoint x: 763, endPoint y: 189, distance: 94.5
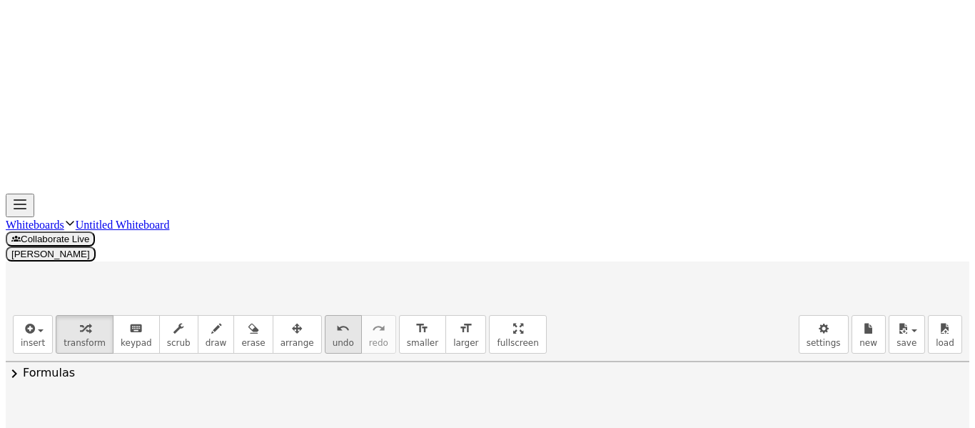
click at [336, 320] on icon "undo" at bounding box center [343, 328] width 14 height 17
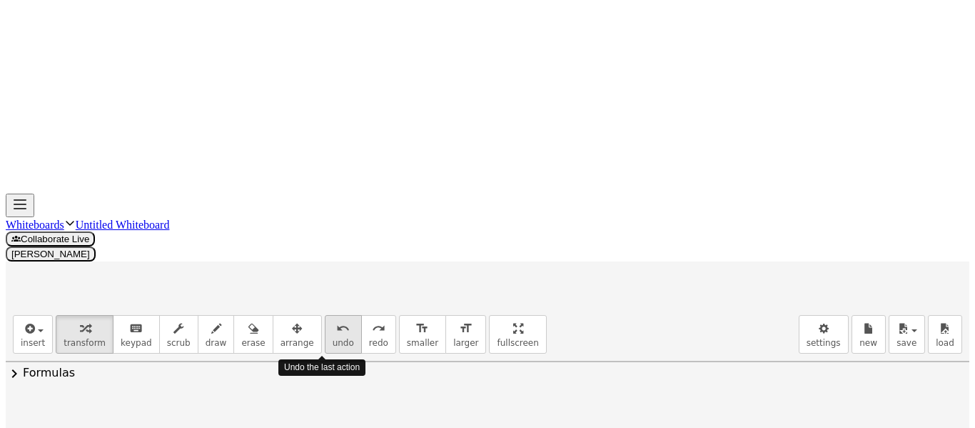
click at [336, 320] on icon "undo" at bounding box center [343, 328] width 14 height 17
drag, startPoint x: 693, startPoint y: 136, endPoint x: 582, endPoint y: 147, distance: 111.9
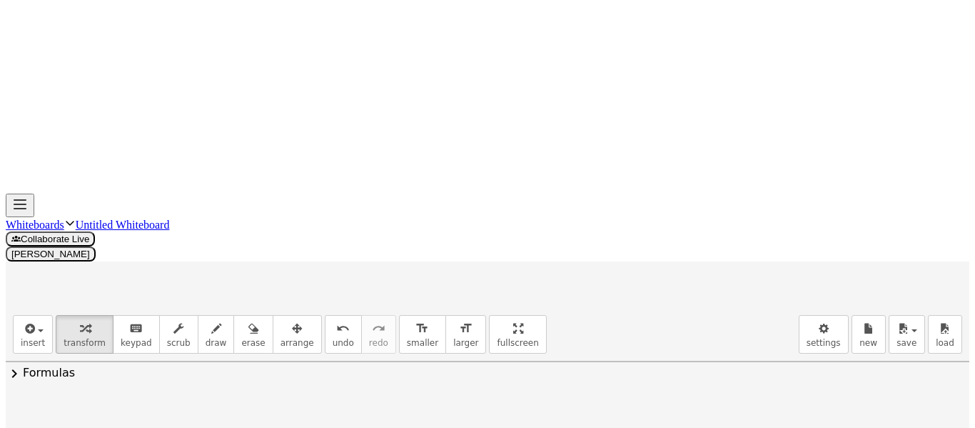
drag, startPoint x: 773, startPoint y: 228, endPoint x: 701, endPoint y: 234, distance: 72.4
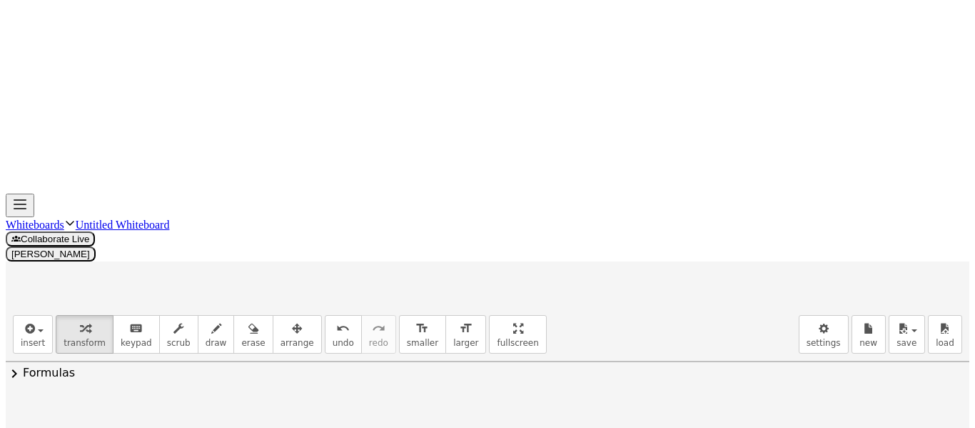
click at [336, 320] on icon "undo" at bounding box center [343, 328] width 14 height 17
drag, startPoint x: 847, startPoint y: 232, endPoint x: 725, endPoint y: 236, distance: 122.2
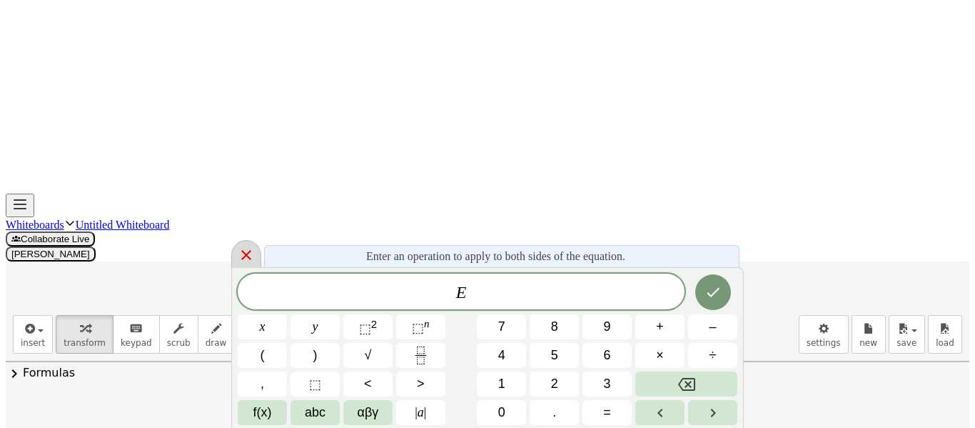
click at [261, 259] on div at bounding box center [246, 254] width 30 height 28
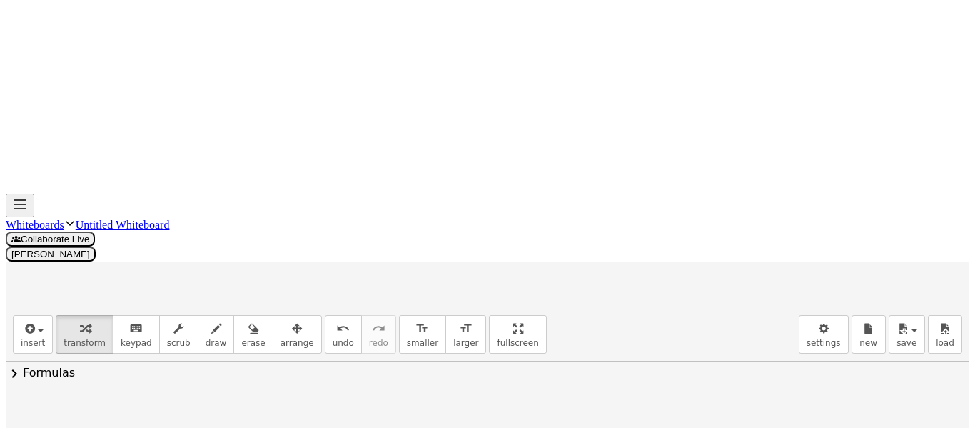
drag, startPoint x: 723, startPoint y: 328, endPoint x: 818, endPoint y: 323, distance: 95.1
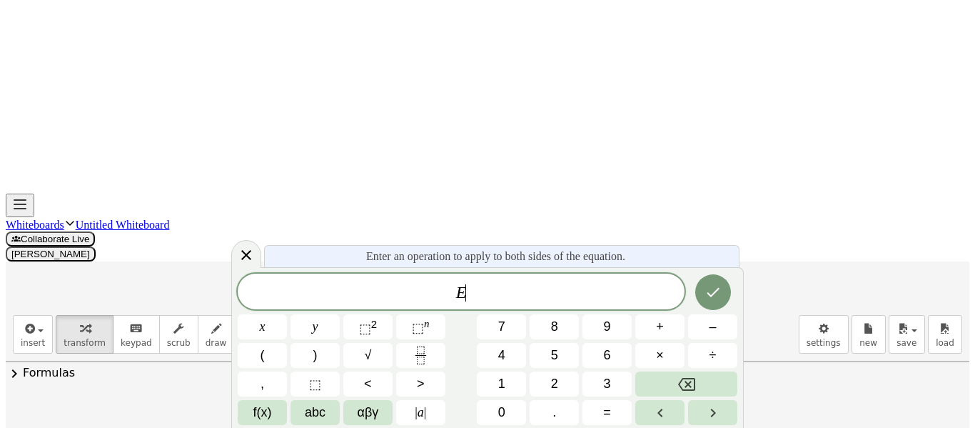
scroll to position [41, 4]
click at [253, 258] on icon at bounding box center [246, 254] width 17 height 17
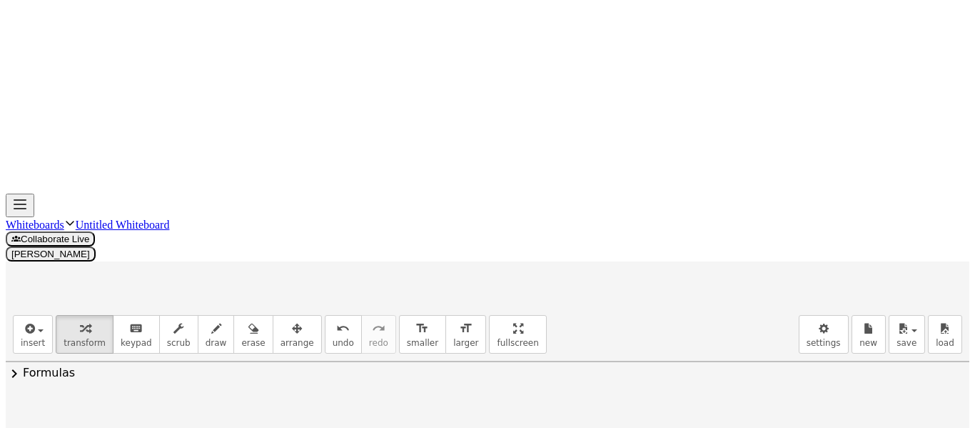
scroll to position [41, 6]
drag, startPoint x: 761, startPoint y: 341, endPoint x: 846, endPoint y: 368, distance: 89.2
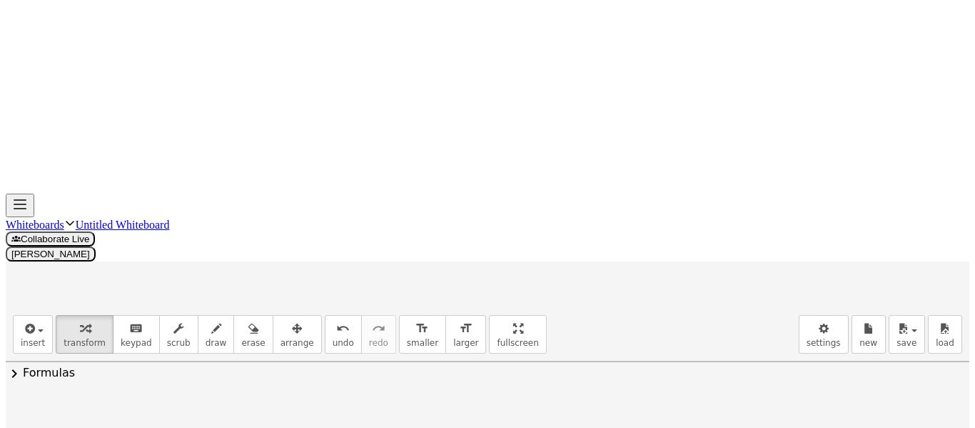
drag, startPoint x: 760, startPoint y: 323, endPoint x: 863, endPoint y: 323, distance: 102.8
click at [336, 320] on icon "undo" at bounding box center [343, 328] width 14 height 17
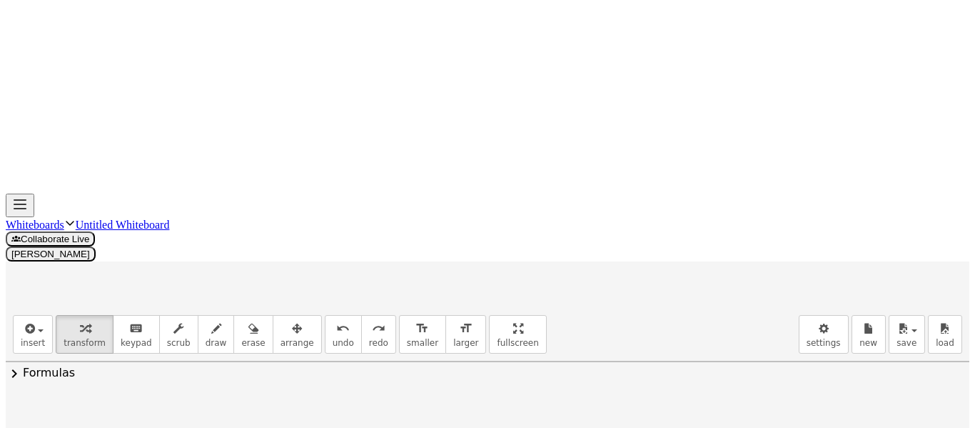
drag, startPoint x: 762, startPoint y: 337, endPoint x: 726, endPoint y: 334, distance: 36.5
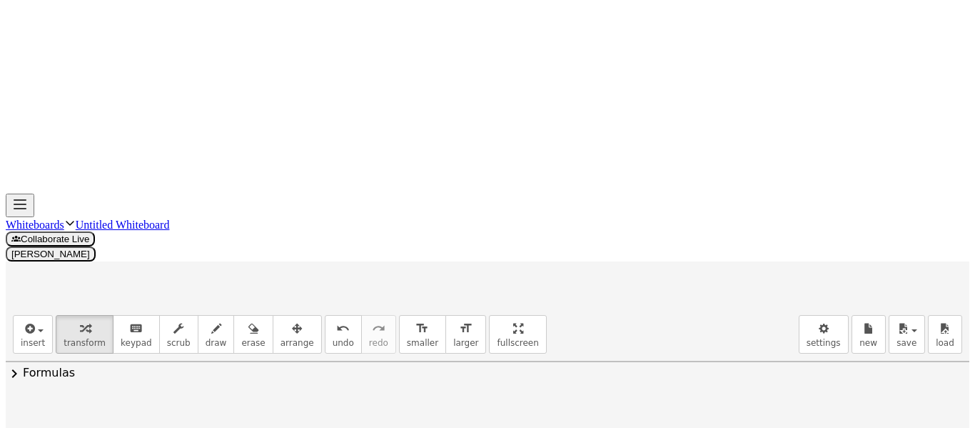
drag, startPoint x: 746, startPoint y: 321, endPoint x: 805, endPoint y: 363, distance: 72.3
drag, startPoint x: 761, startPoint y: 308, endPoint x: 851, endPoint y: 309, distance: 90.0
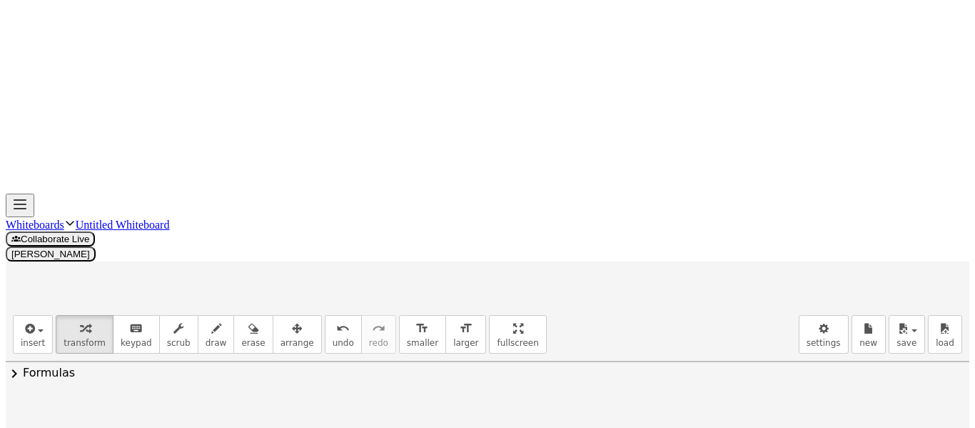
click at [330, 315] on button "undo undo" at bounding box center [343, 334] width 37 height 39
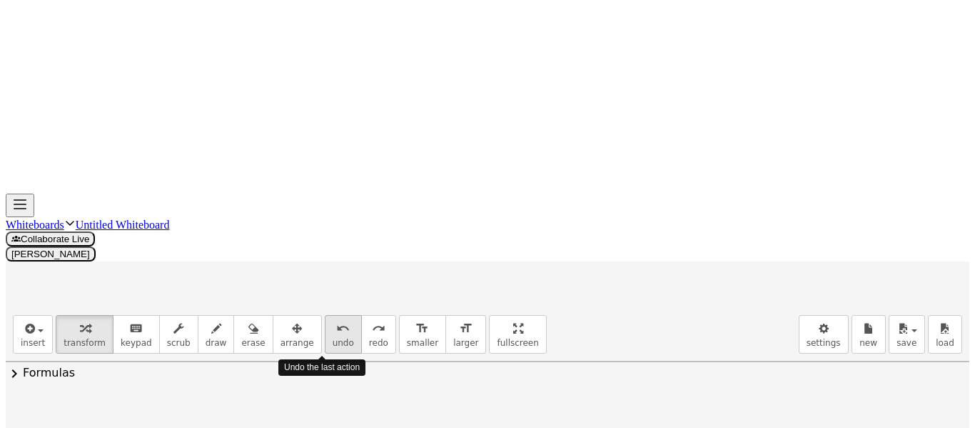
click at [330, 315] on button "undo undo" at bounding box center [343, 334] width 37 height 39
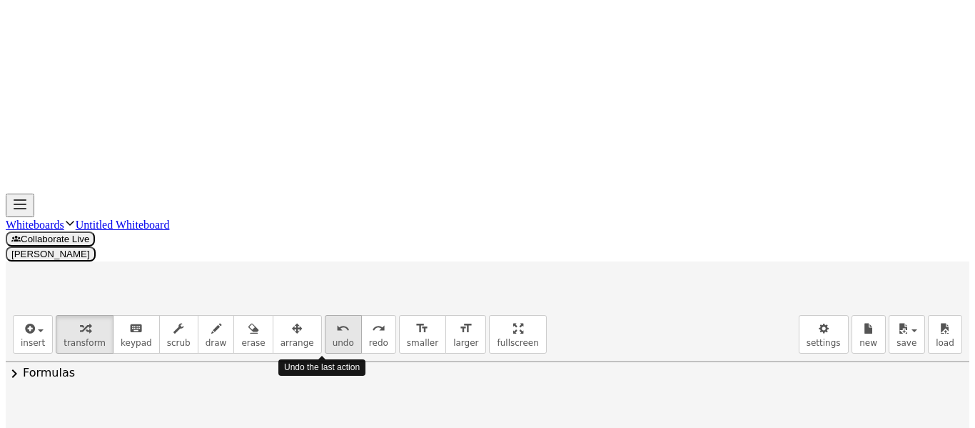
click at [330, 315] on button "undo undo" at bounding box center [343, 334] width 37 height 39
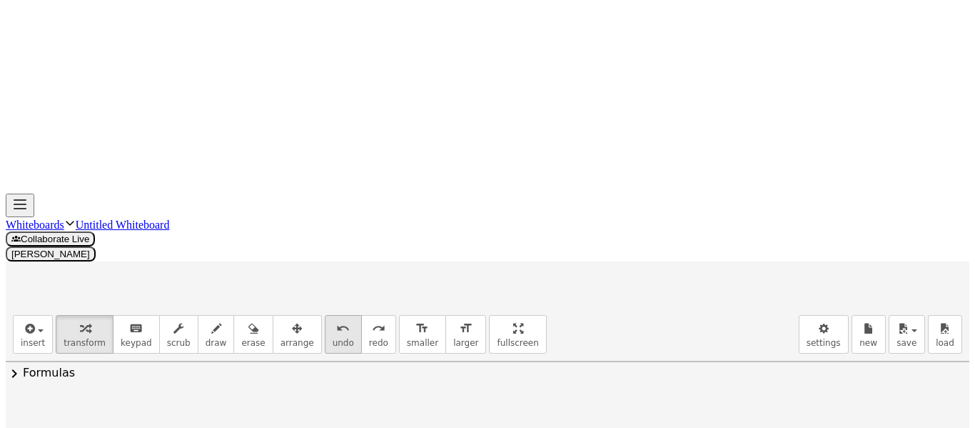
click at [333, 319] on div "undo" at bounding box center [343, 327] width 21 height 17
drag, startPoint x: 763, startPoint y: 133, endPoint x: 631, endPoint y: 139, distance: 132.2
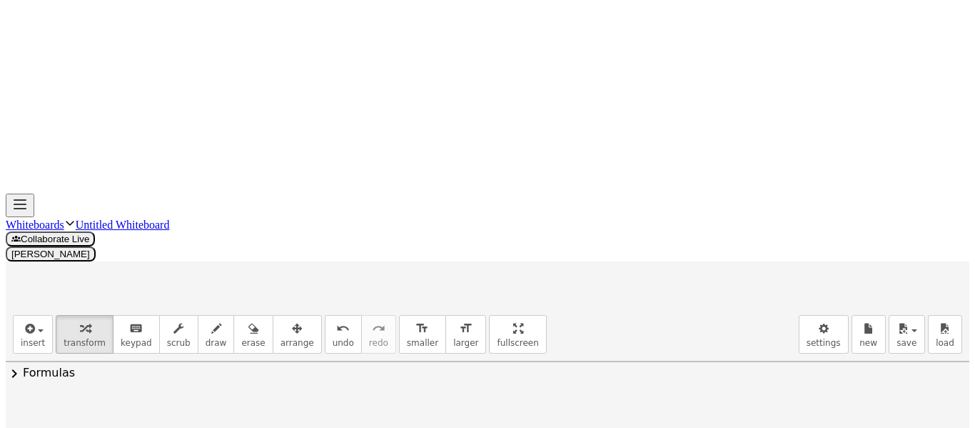
click at [588, 368] on div at bounding box center [728, 392] width 359 height 49
click at [325, 315] on button "undo undo" at bounding box center [343, 334] width 37 height 39
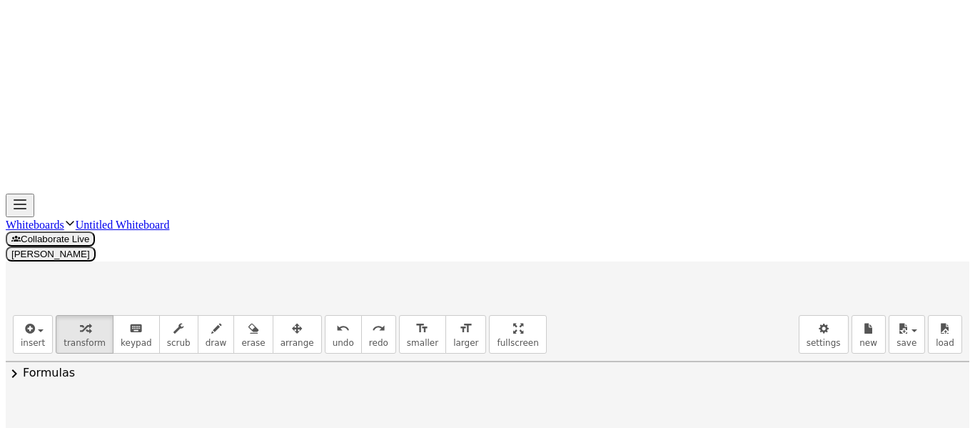
click at [629, 368] on div at bounding box center [728, 392] width 359 height 49
drag, startPoint x: 629, startPoint y: 126, endPoint x: 761, endPoint y: 126, distance: 131.4
click at [336, 320] on icon "undo" at bounding box center [343, 328] width 14 height 17
click at [22, 320] on icon "button" at bounding box center [28, 328] width 13 height 17
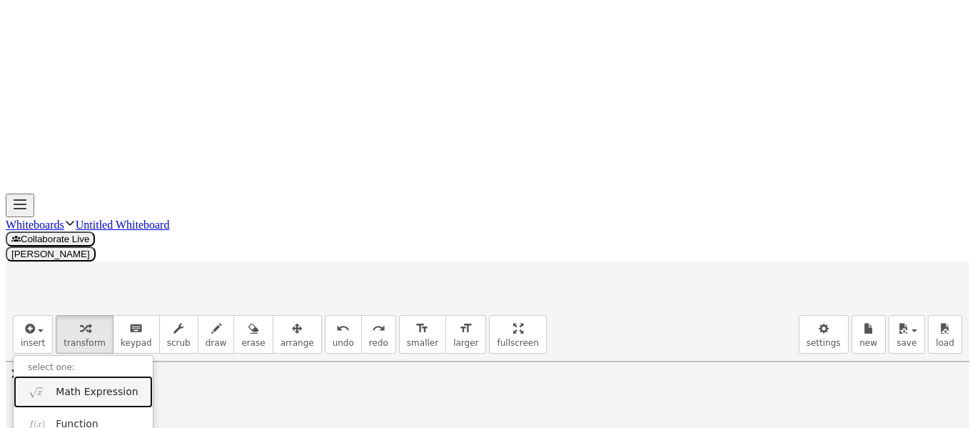
click at [64, 376] on link "Math Expression" at bounding box center [83, 392] width 139 height 32
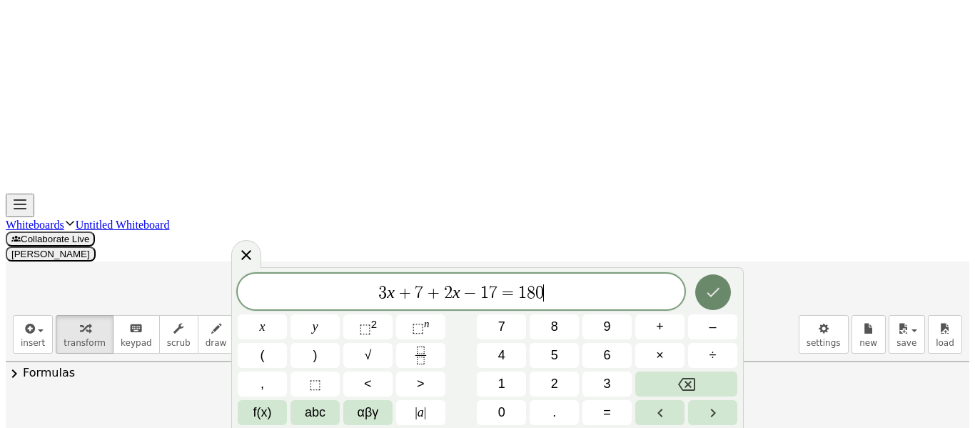
click at [700, 279] on button "Done" at bounding box center [714, 292] width 36 height 36
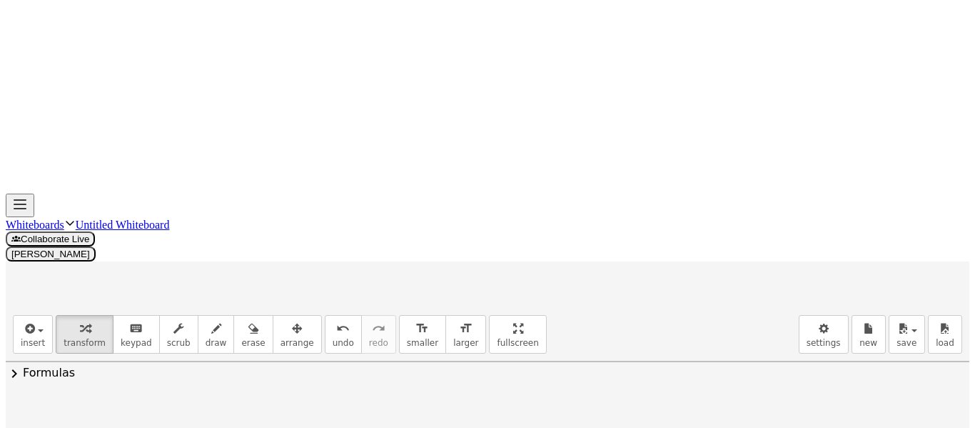
drag, startPoint x: 762, startPoint y: 122, endPoint x: 639, endPoint y: 123, distance: 122.8
click at [639, 365] on div at bounding box center [728, 389] width 359 height 49
drag, startPoint x: 613, startPoint y: 181, endPoint x: 749, endPoint y: 184, distance: 136.4
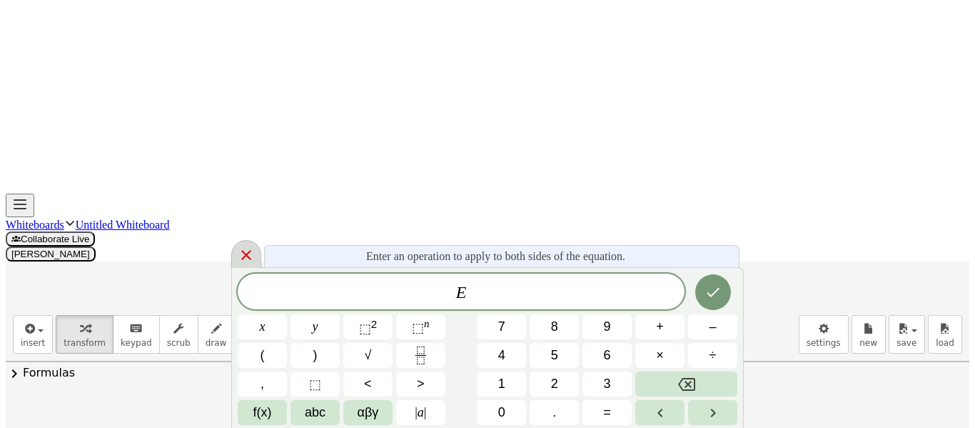
click at [251, 250] on icon at bounding box center [246, 254] width 17 height 17
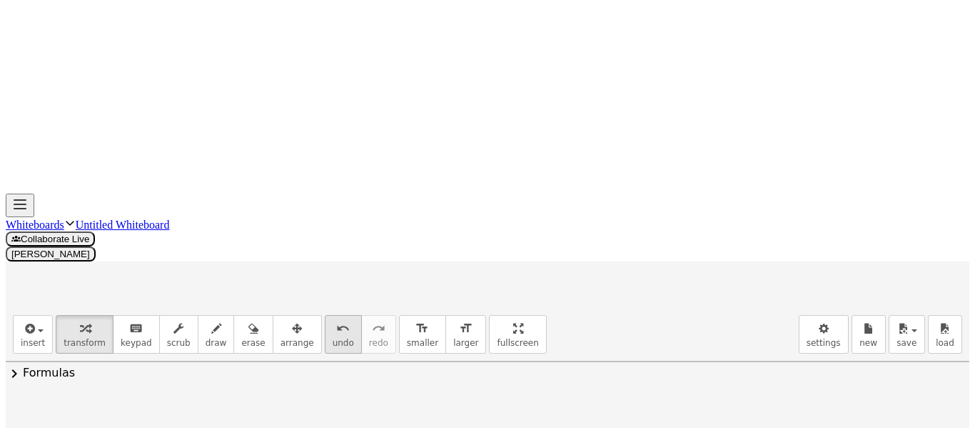
click at [336, 320] on icon "undo" at bounding box center [343, 328] width 14 height 17
drag, startPoint x: 750, startPoint y: 179, endPoint x: 621, endPoint y: 186, distance: 129.4
drag, startPoint x: 702, startPoint y: 235, endPoint x: 847, endPoint y: 241, distance: 145.1
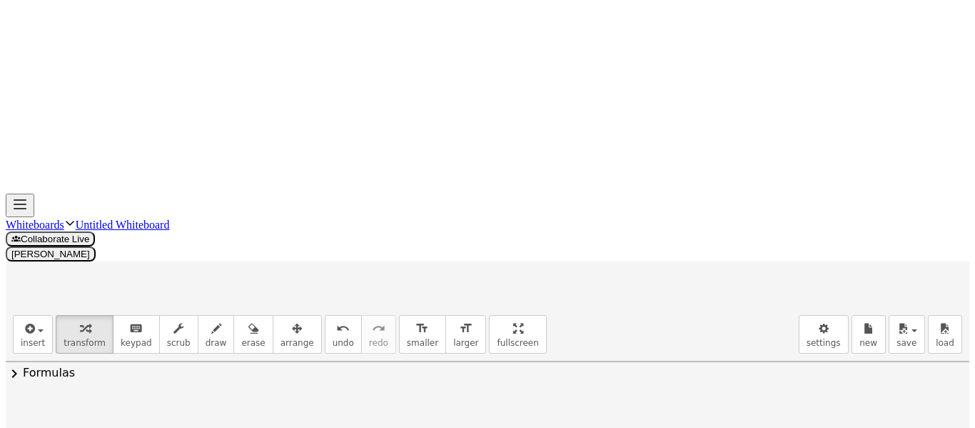
click at [333, 338] on span "undo" at bounding box center [343, 343] width 21 height 10
drag, startPoint x: 763, startPoint y: 225, endPoint x: 850, endPoint y: 227, distance: 87.1
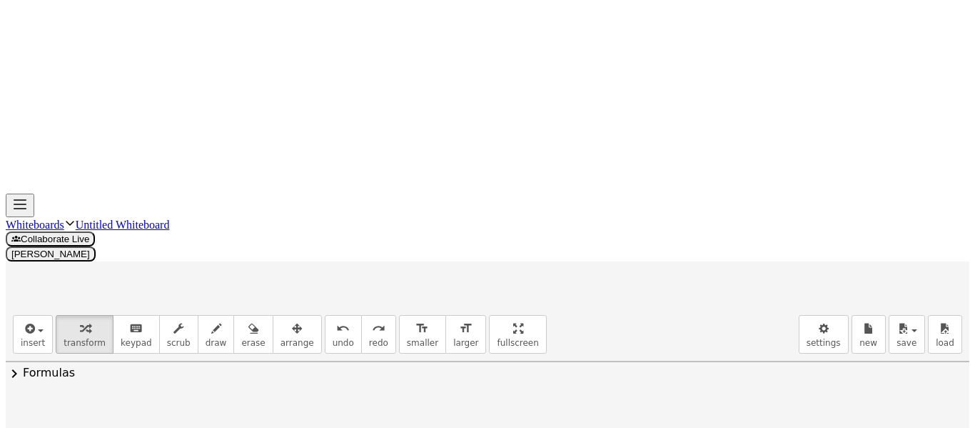
click at [336, 320] on icon "undo" at bounding box center [343, 328] width 14 height 17
drag, startPoint x: 736, startPoint y: 234, endPoint x: 657, endPoint y: 234, distance: 78.6
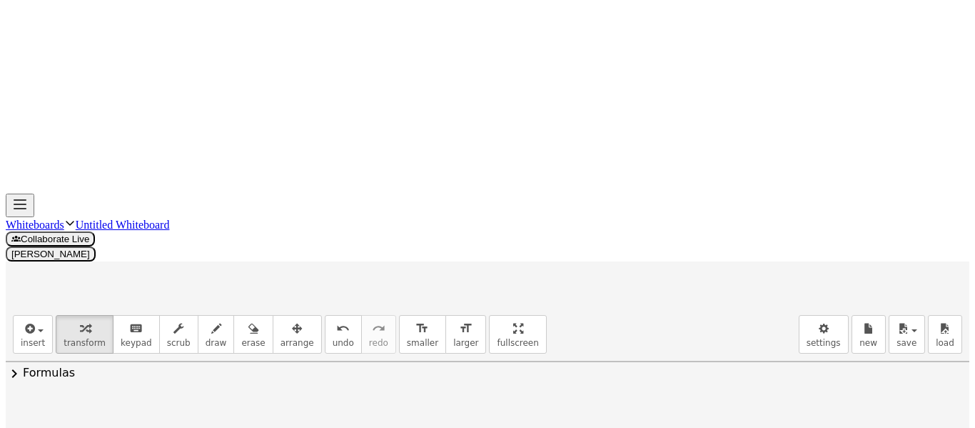
click at [333, 338] on span "undo" at bounding box center [343, 343] width 21 height 10
drag, startPoint x: 677, startPoint y: 231, endPoint x: 686, endPoint y: 229, distance: 8.7
drag, startPoint x: 841, startPoint y: 229, endPoint x: 728, endPoint y: 230, distance: 112.1
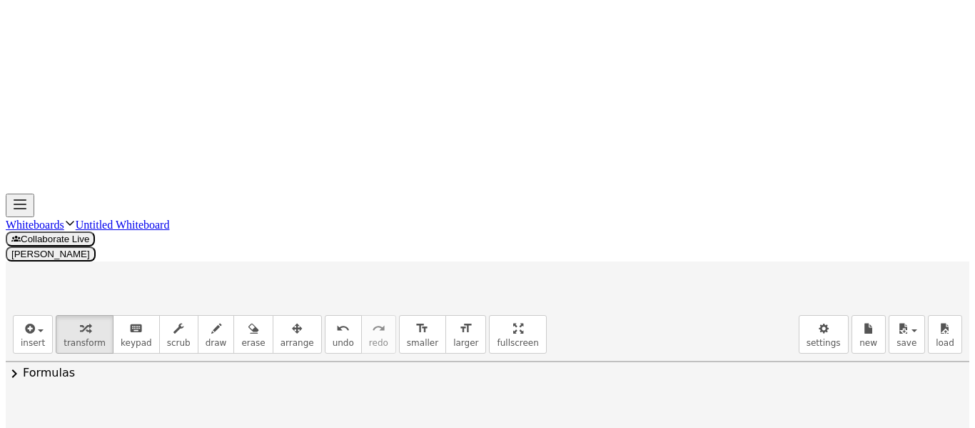
drag, startPoint x: 836, startPoint y: 321, endPoint x: 724, endPoint y: 320, distance: 112.1
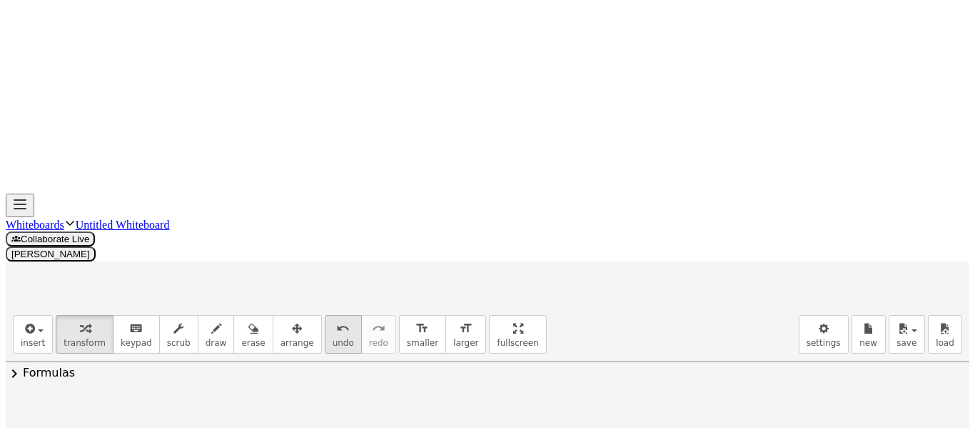
click at [336, 320] on icon "undo" at bounding box center [343, 328] width 14 height 17
drag, startPoint x: 748, startPoint y: 329, endPoint x: 657, endPoint y: 332, distance: 90.7
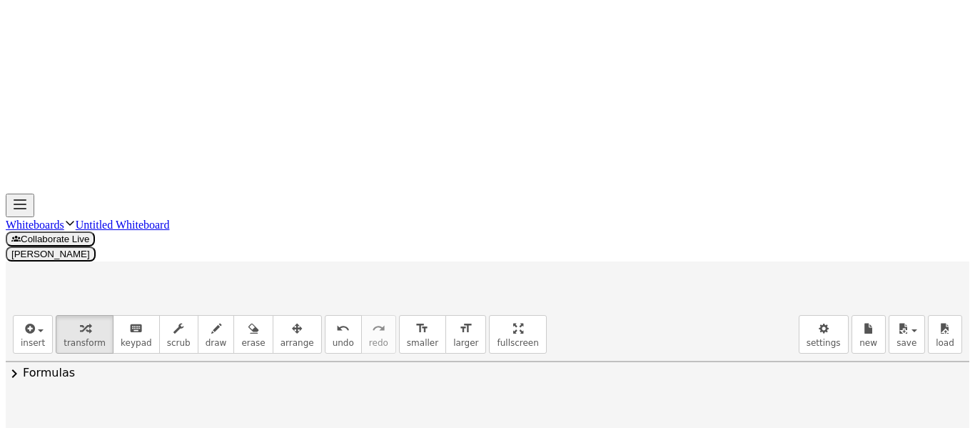
drag, startPoint x: 635, startPoint y: 371, endPoint x: 743, endPoint y: 371, distance: 108.5
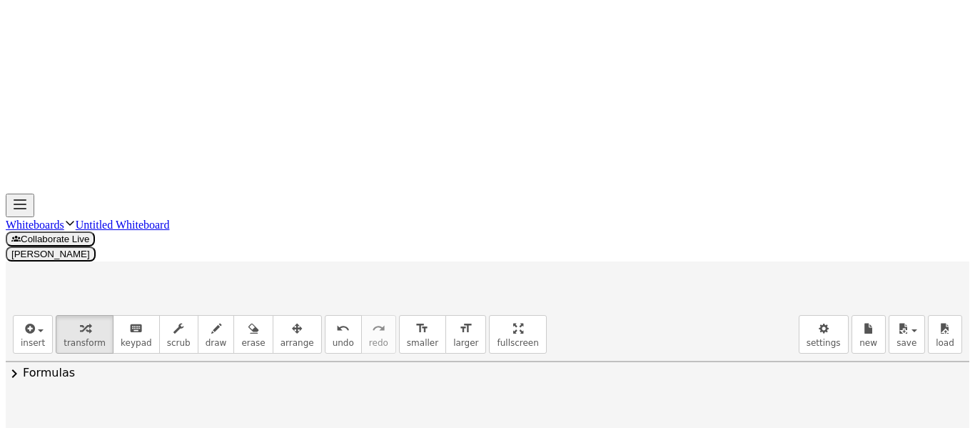
click at [336, 320] on icon "undo" at bounding box center [343, 328] width 14 height 17
drag, startPoint x: 743, startPoint y: 311, endPoint x: 852, endPoint y: 314, distance: 108.6
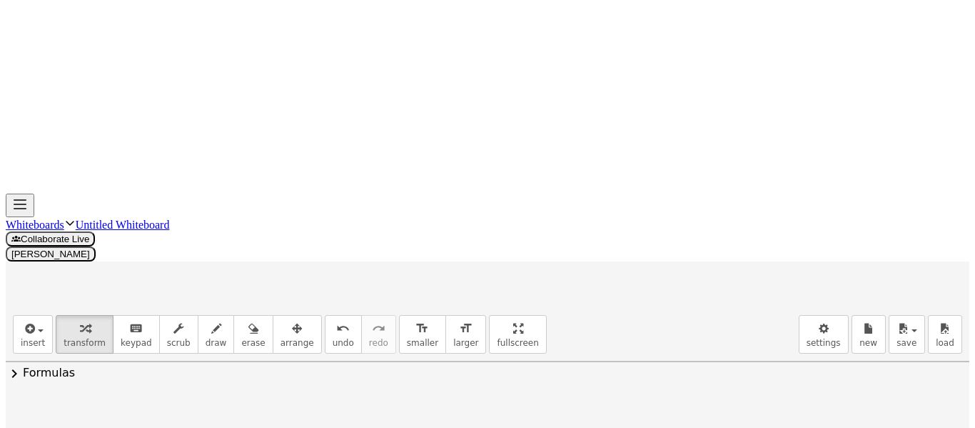
drag, startPoint x: 743, startPoint y: 224, endPoint x: 830, endPoint y: 250, distance: 90.8
click at [0, 0] on div at bounding box center [0, 0] width 0 height 0
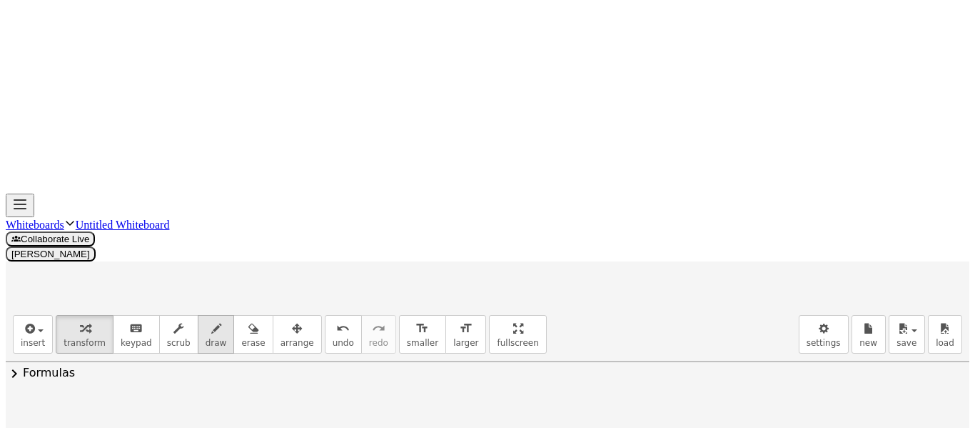
click at [206, 338] on span "draw" at bounding box center [216, 343] width 21 height 10
drag, startPoint x: 408, startPoint y: 131, endPoint x: 429, endPoint y: 156, distance: 33.5
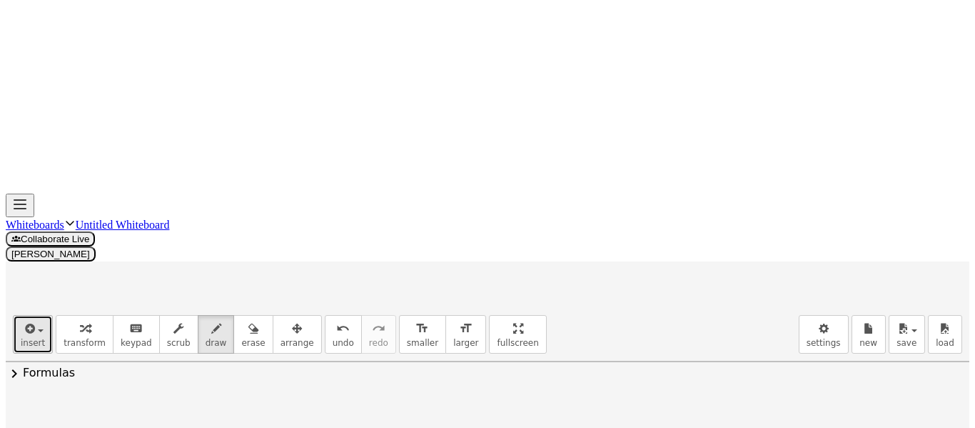
click at [22, 320] on icon "button" at bounding box center [28, 328] width 13 height 17
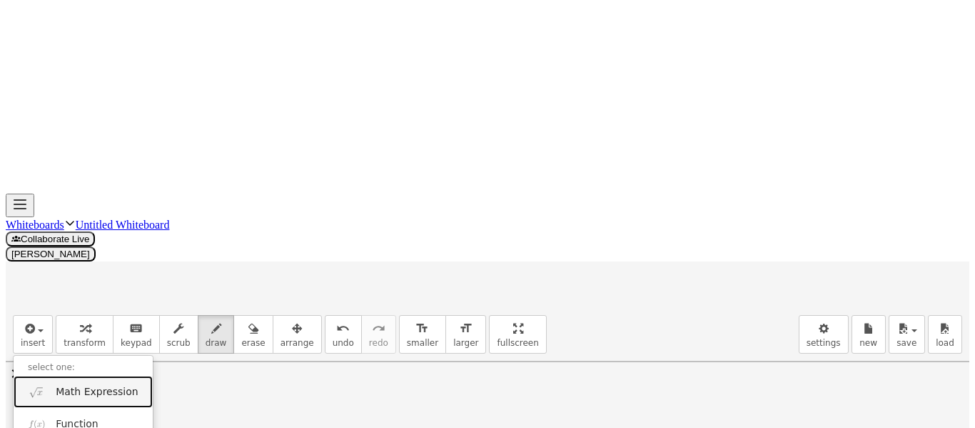
click at [73, 376] on link "Math Expression" at bounding box center [83, 392] width 139 height 32
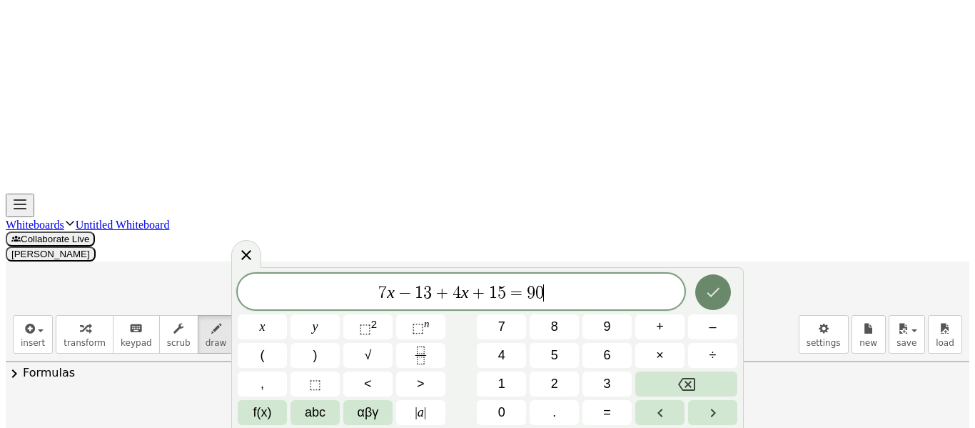
click at [712, 284] on icon "Done" at bounding box center [713, 292] width 17 height 17
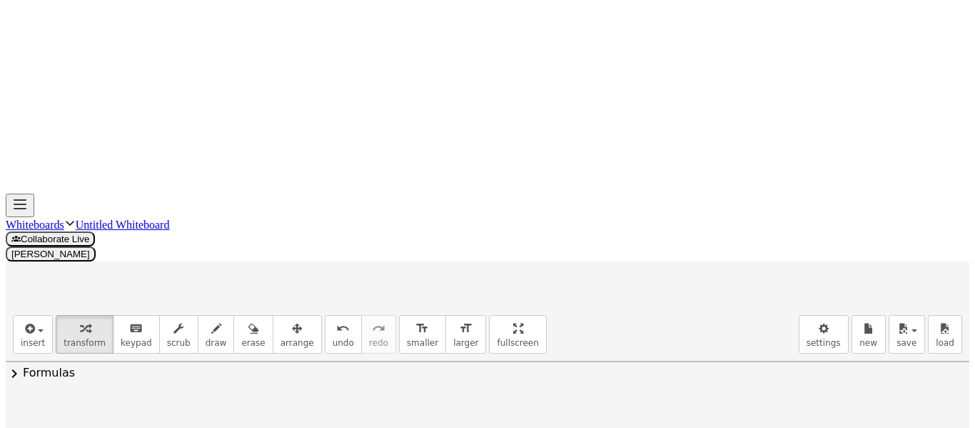
scroll to position [233, 0]
drag, startPoint x: 168, startPoint y: 194, endPoint x: 313, endPoint y: 203, distance: 145.3
drag, startPoint x: 233, startPoint y: 244, endPoint x: 156, endPoint y: 241, distance: 76.5
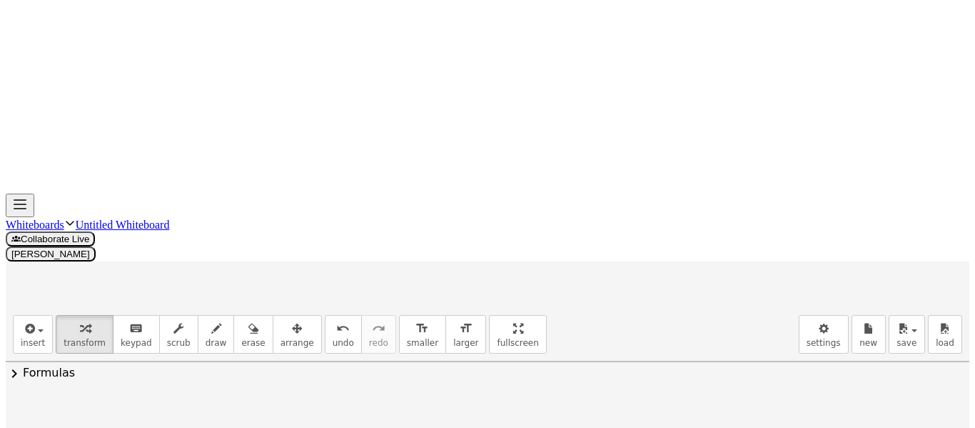
drag, startPoint x: 357, startPoint y: 288, endPoint x: 203, endPoint y: 290, distance: 154.3
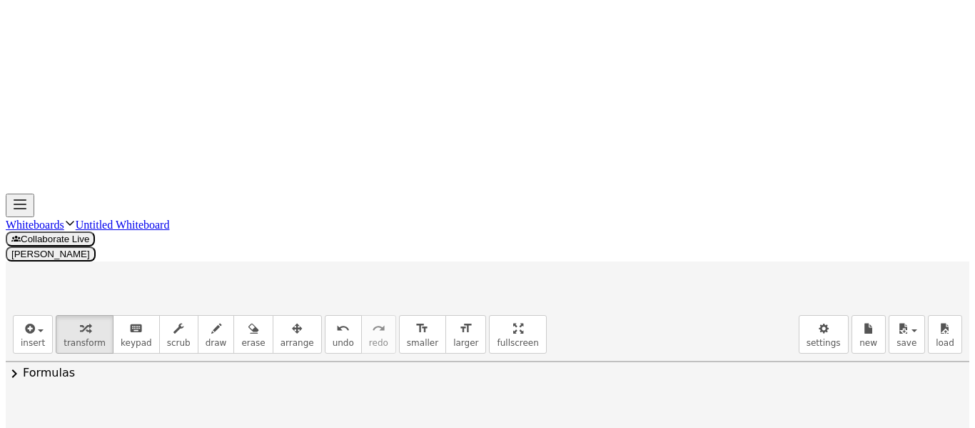
click at [336, 320] on icon "undo" at bounding box center [343, 328] width 14 height 17
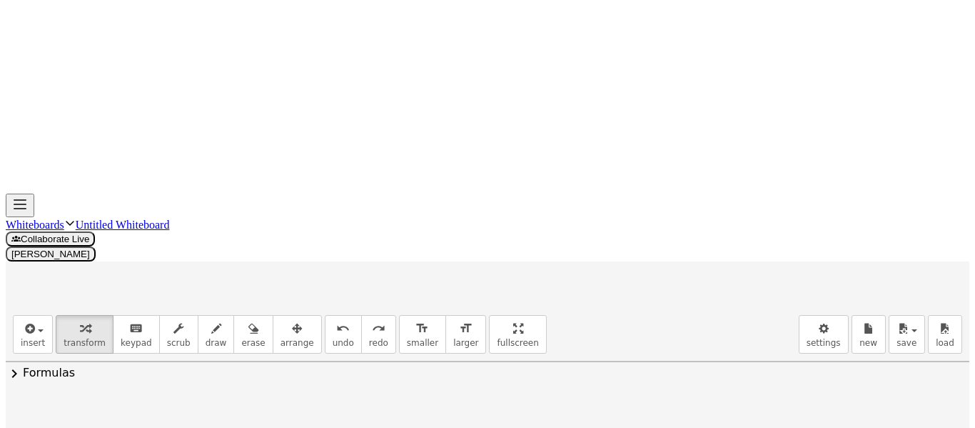
drag, startPoint x: 284, startPoint y: 292, endPoint x: 204, endPoint y: 295, distance: 80.0
click at [333, 338] on span "undo" at bounding box center [343, 343] width 21 height 10
drag, startPoint x: 246, startPoint y: 290, endPoint x: 428, endPoint y: 287, distance: 182.1
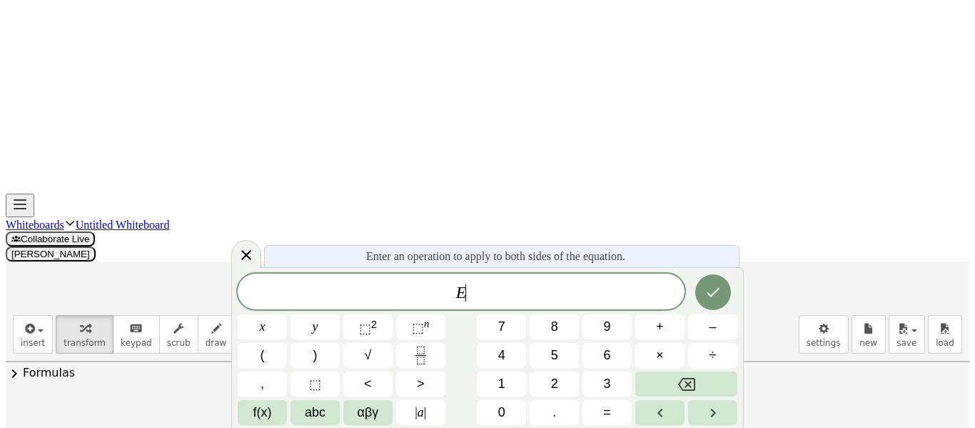
scroll to position [289, 0]
click at [249, 251] on icon at bounding box center [246, 255] width 10 height 10
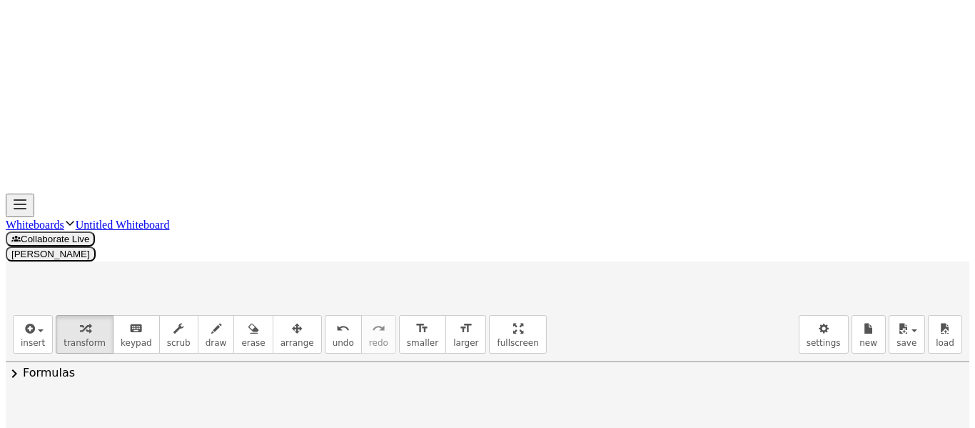
scroll to position [233, 0]
drag, startPoint x: 438, startPoint y: 343, endPoint x: 304, endPoint y: 348, distance: 134.3
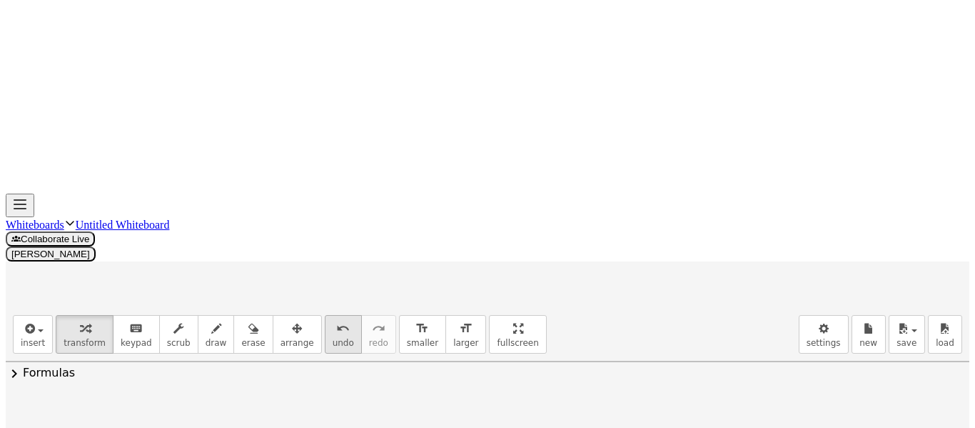
click at [336, 320] on icon "undo" at bounding box center [343, 328] width 14 height 17
click at [257, 331] on div at bounding box center [543, 434] width 1074 height 610
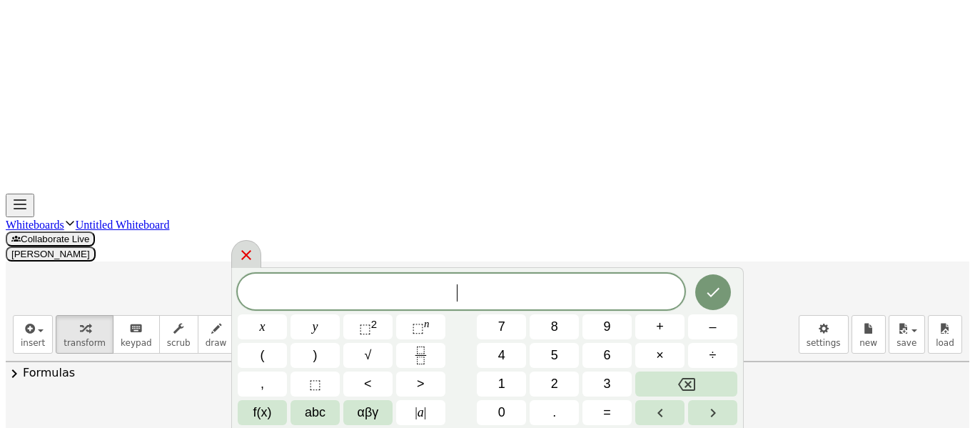
click at [255, 248] on icon at bounding box center [246, 254] width 17 height 17
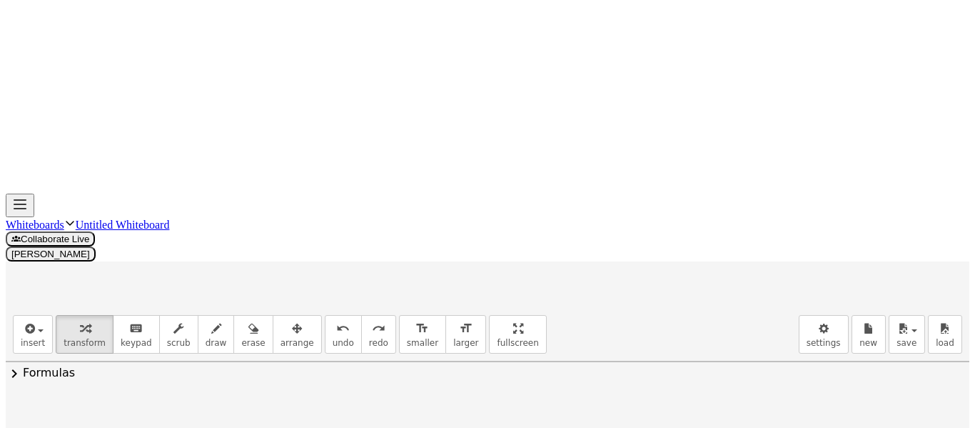
drag, startPoint x: 241, startPoint y: 291, endPoint x: 302, endPoint y: 285, distance: 61.0
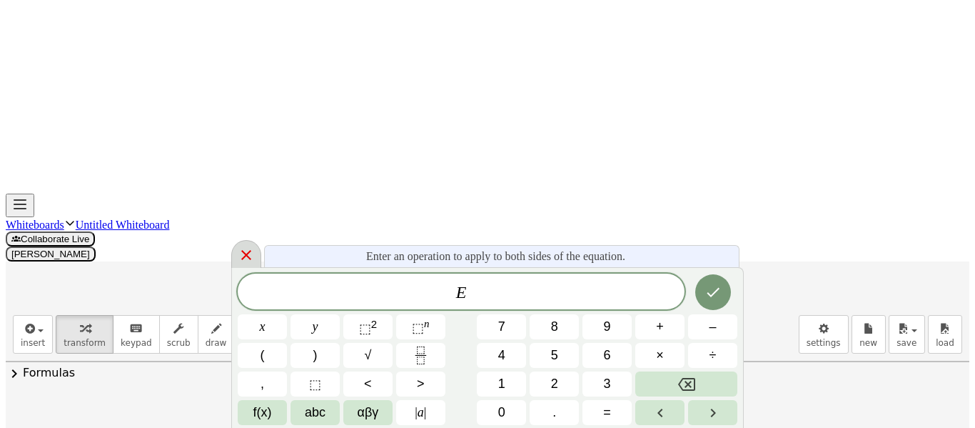
click at [255, 253] on icon at bounding box center [246, 254] width 17 height 17
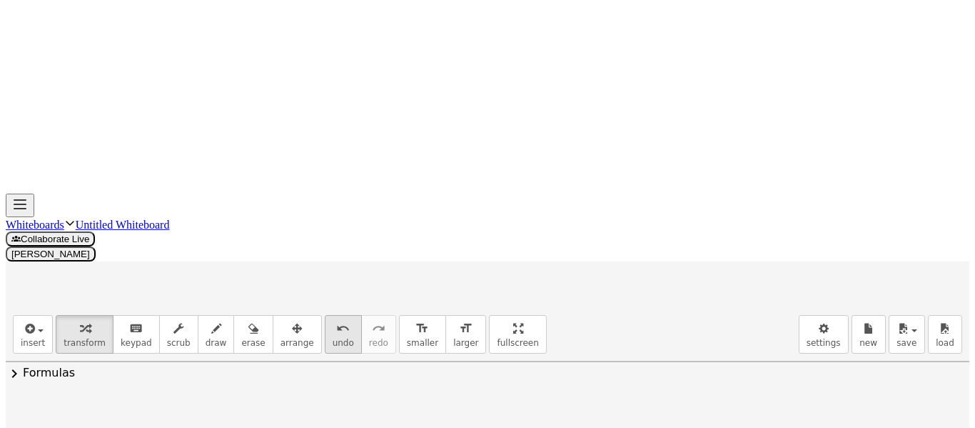
click at [336, 320] on icon "undo" at bounding box center [343, 328] width 14 height 17
click at [372, 320] on icon "redo" at bounding box center [379, 328] width 14 height 17
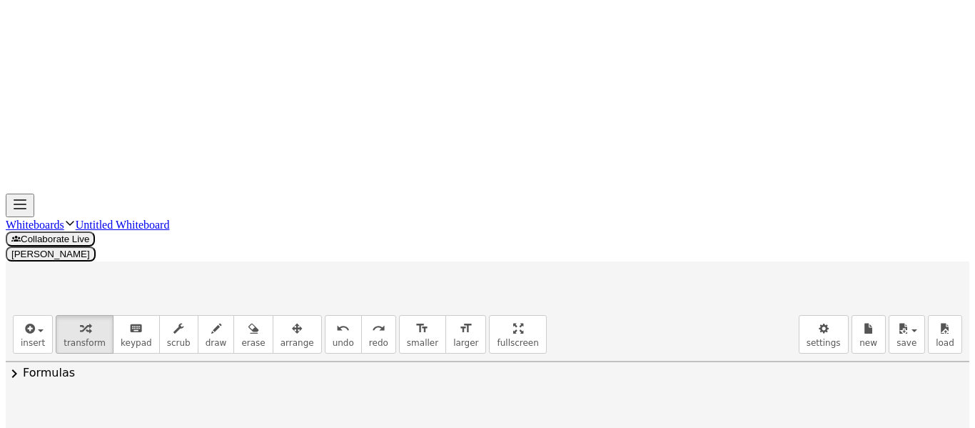
drag, startPoint x: 224, startPoint y: 193, endPoint x: 79, endPoint y: 198, distance: 144.3
drag, startPoint x: 299, startPoint y: 287, endPoint x: 243, endPoint y: 289, distance: 55.7
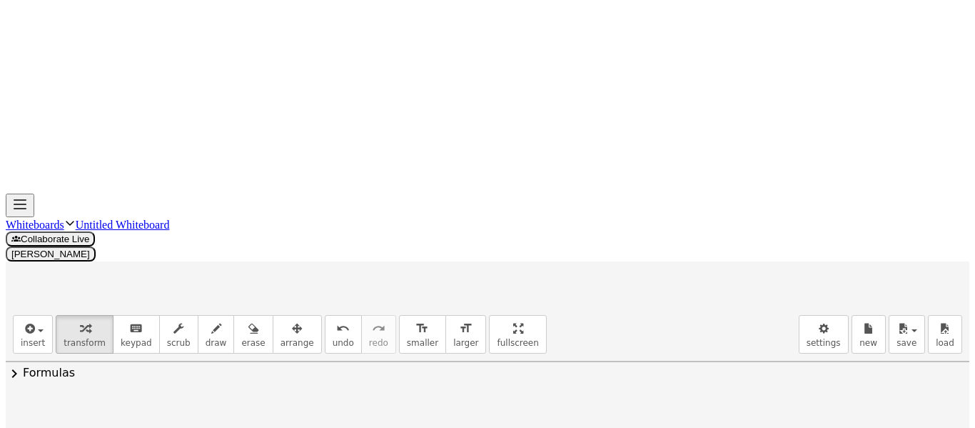
drag, startPoint x: 369, startPoint y: 286, endPoint x: 218, endPoint y: 288, distance: 151.4
drag, startPoint x: 299, startPoint y: 322, endPoint x: 205, endPoint y: 327, distance: 93.7
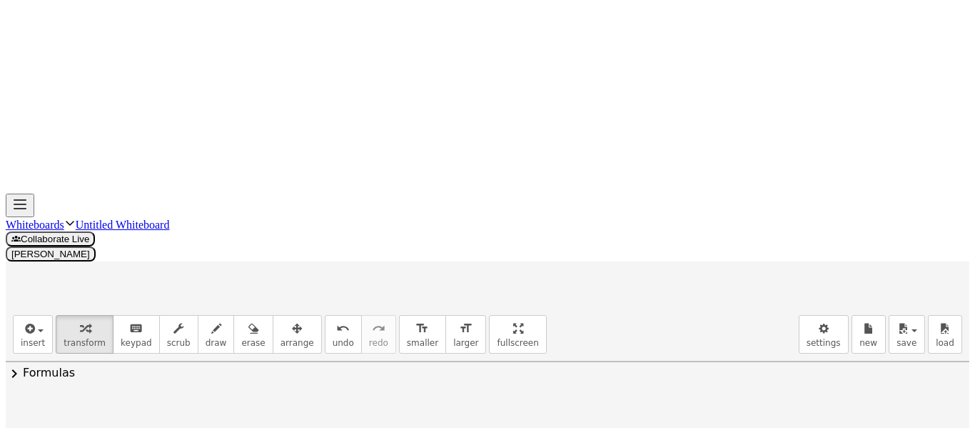
drag, startPoint x: 291, startPoint y: 339, endPoint x: 281, endPoint y: 346, distance: 12.5
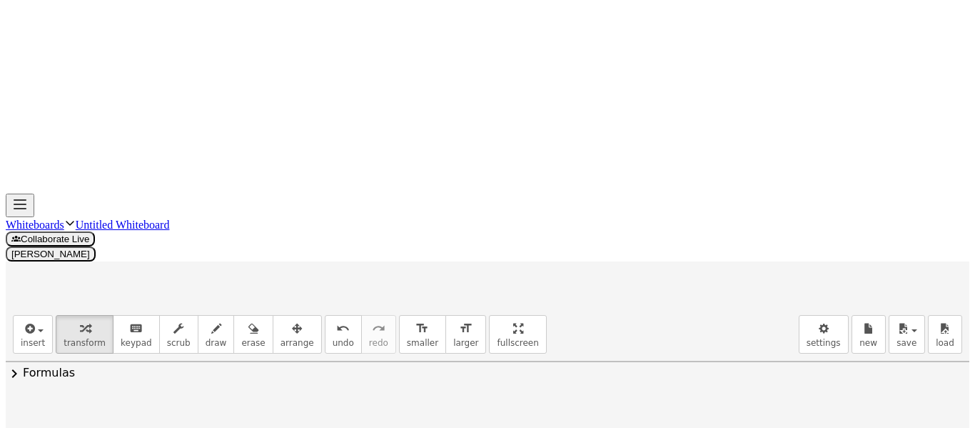
drag, startPoint x: 256, startPoint y: 341, endPoint x: 345, endPoint y: 343, distance: 89.3
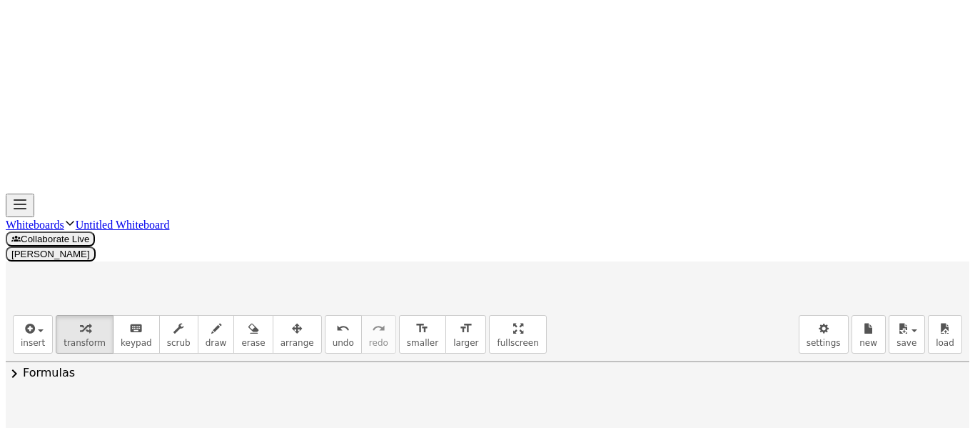
drag, startPoint x: 386, startPoint y: 339, endPoint x: 295, endPoint y: 374, distance: 97.2
click at [295, 374] on div "+ · 4 · x + 3 + · 2 · x + 21 = 90 + · 6 · x + 3 + 21 = 90 + · 6 · x + 24 = 90 +…" at bounding box center [543, 434] width 1074 height 610
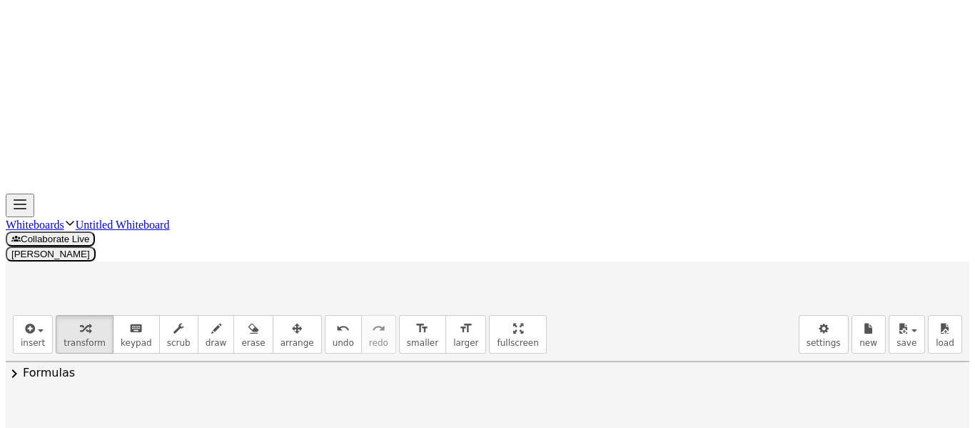
click at [566, 371] on div at bounding box center [535, 386] width 1074 height 610
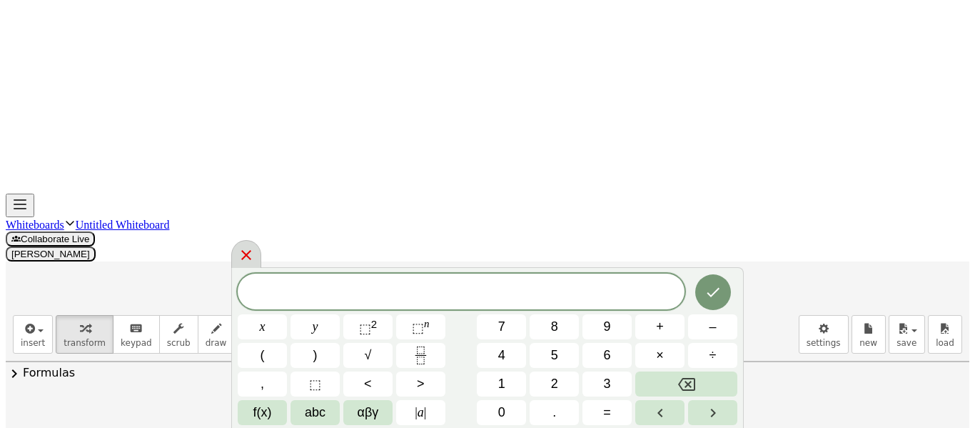
click at [247, 264] on div at bounding box center [246, 254] width 30 height 28
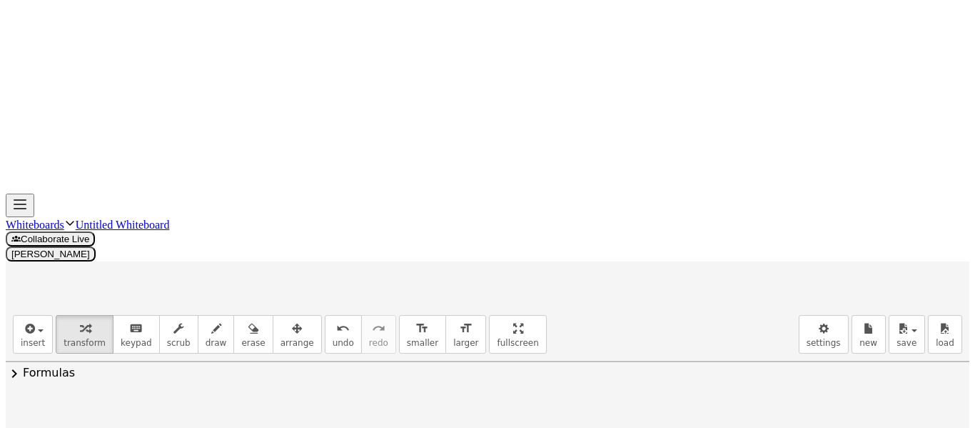
scroll to position [106, 9]
click at [206, 338] on span "draw" at bounding box center [216, 343] width 21 height 10
click at [333, 319] on div "undo" at bounding box center [343, 327] width 21 height 17
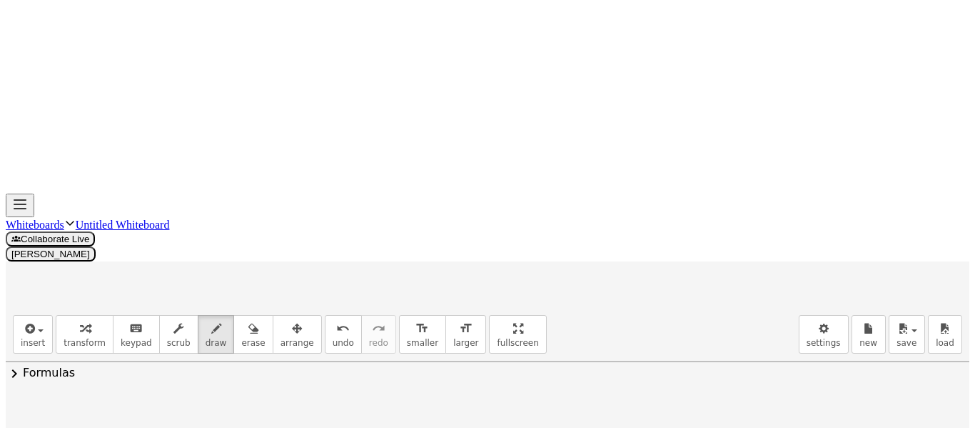
drag, startPoint x: 33, startPoint y: 243, endPoint x: 36, endPoint y: 280, distance: 37.3
click at [129, 320] on icon "keyboard" at bounding box center [136, 328] width 14 height 17
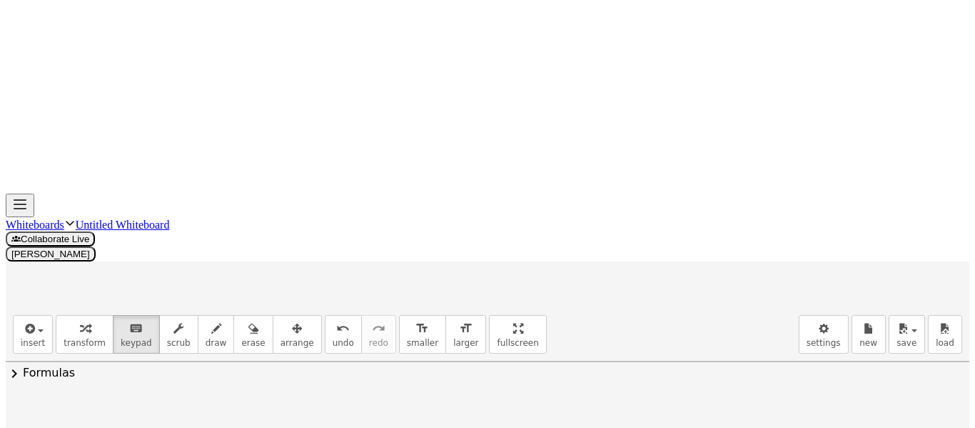
click at [22, 320] on icon "button" at bounding box center [28, 328] width 13 height 17
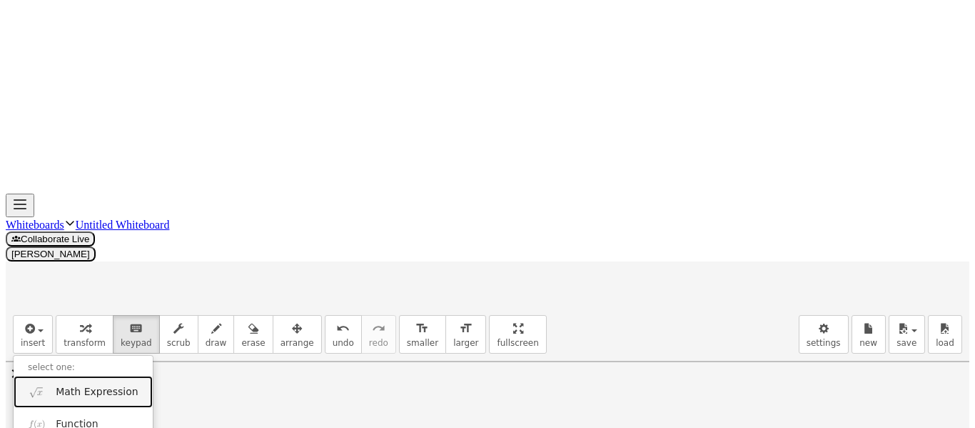
click at [56, 385] on span "Math Expression" at bounding box center [97, 392] width 82 height 14
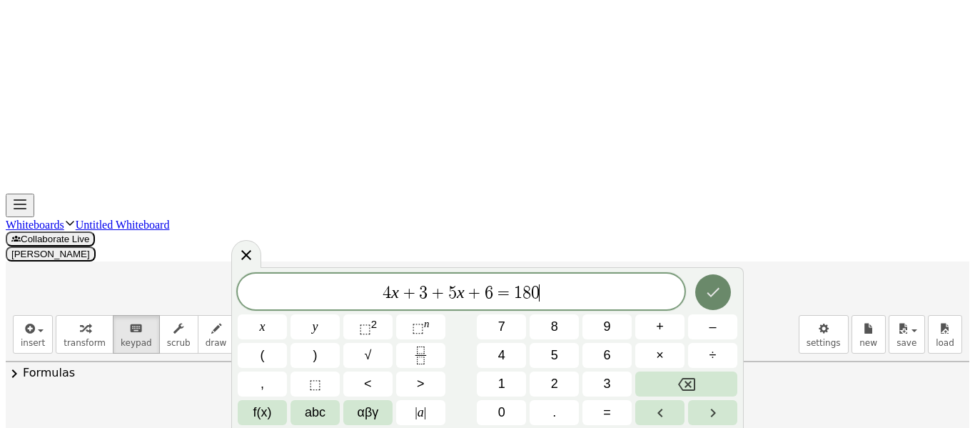
click at [701, 302] on button "Done" at bounding box center [714, 292] width 36 height 36
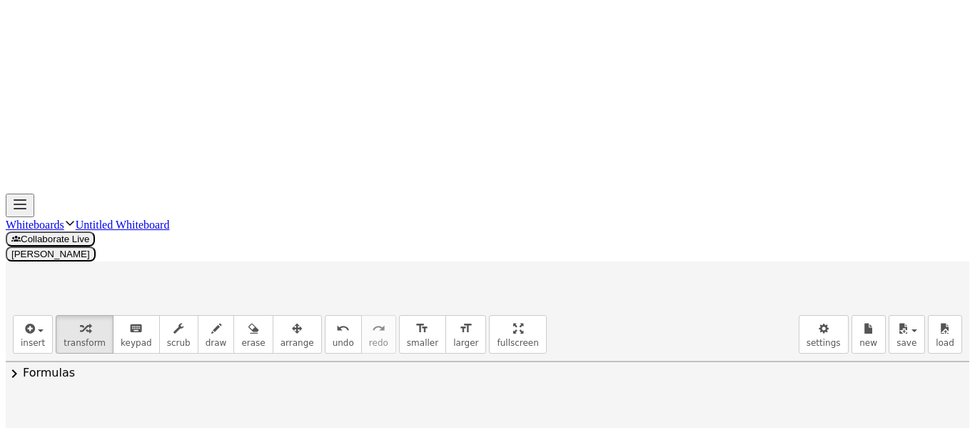
drag, startPoint x: 533, startPoint y: 269, endPoint x: 412, endPoint y: 274, distance: 121.5
drag, startPoint x: 610, startPoint y: 360, endPoint x: 541, endPoint y: 363, distance: 68.6
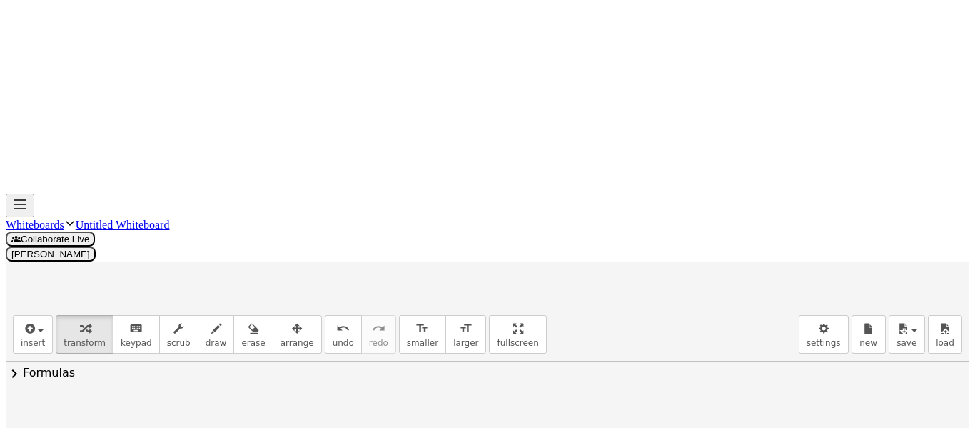
click at [333, 338] on span "undo" at bounding box center [343, 343] width 21 height 10
drag, startPoint x: 676, startPoint y: 360, endPoint x: 549, endPoint y: 362, distance: 127.1
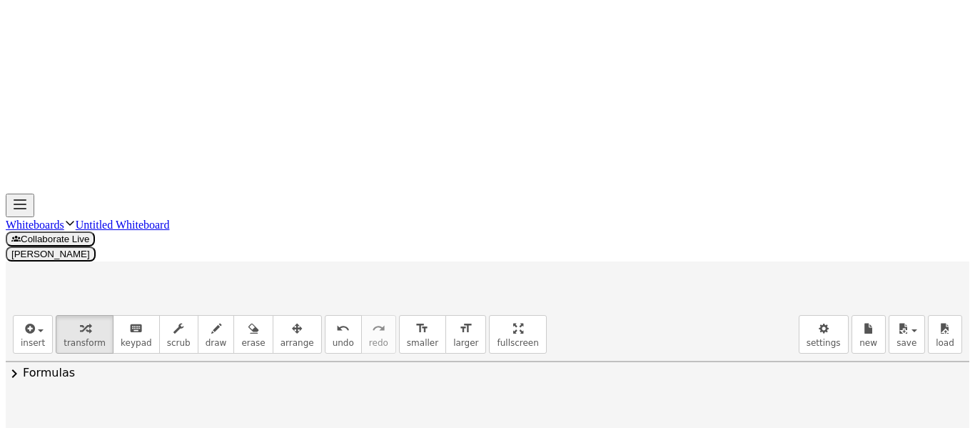
drag, startPoint x: 601, startPoint y: 366, endPoint x: 518, endPoint y: 371, distance: 83.7
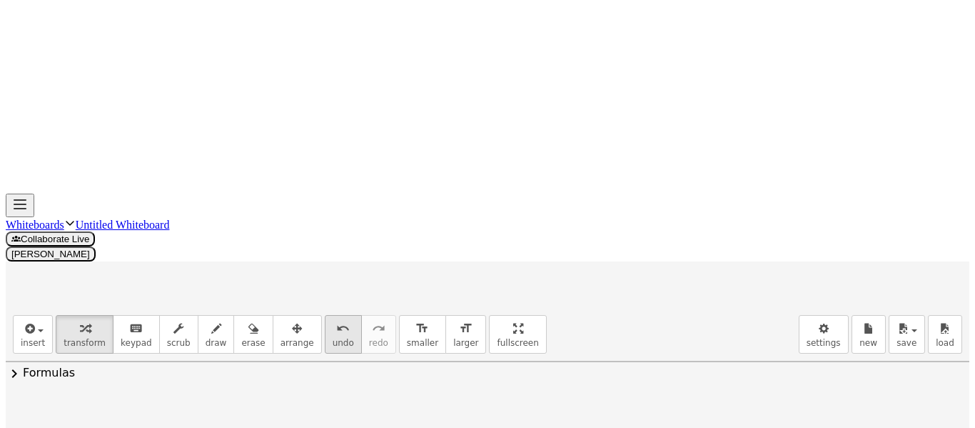
click at [336, 320] on icon "undo" at bounding box center [343, 328] width 14 height 17
drag, startPoint x: 542, startPoint y: 358, endPoint x: 603, endPoint y: 355, distance: 61.5
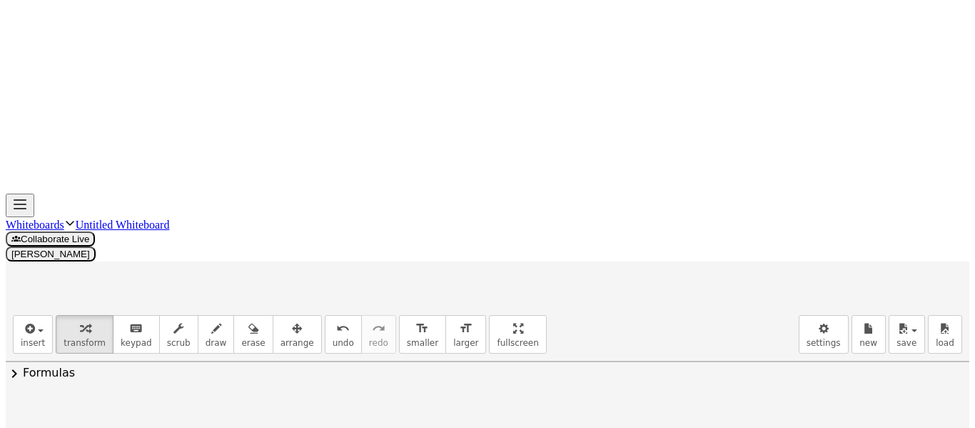
drag, startPoint x: 518, startPoint y: 366, endPoint x: 741, endPoint y: 369, distance: 222.8
drag, startPoint x: 518, startPoint y: 362, endPoint x: 713, endPoint y: 360, distance: 194.3
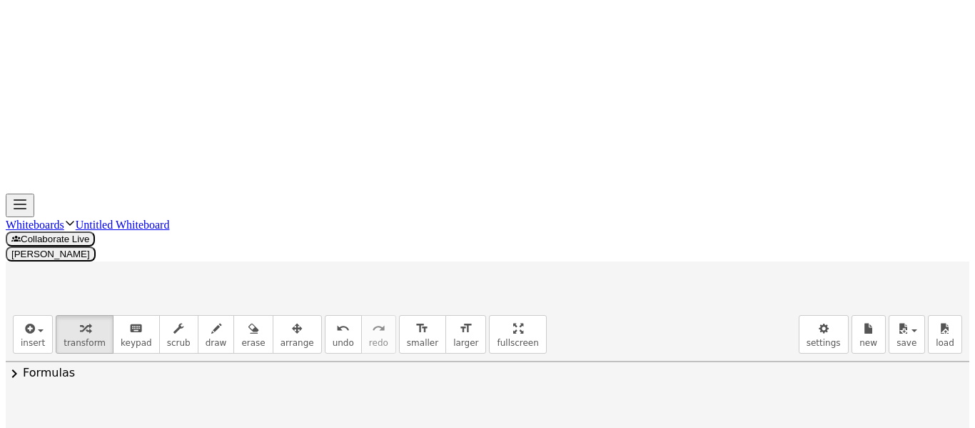
click at [333, 338] on span "undo" at bounding box center [343, 343] width 21 height 10
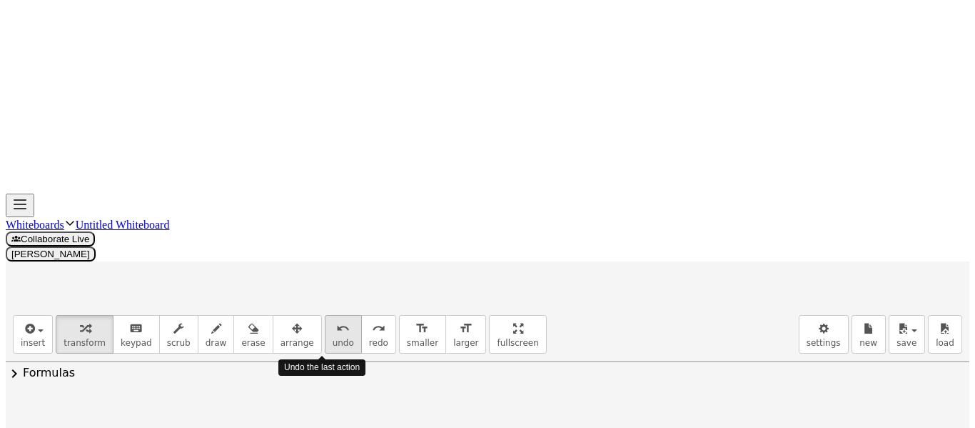
click at [333, 338] on span "undo" at bounding box center [343, 343] width 21 height 10
drag, startPoint x: 542, startPoint y: 362, endPoint x: 609, endPoint y: 358, distance: 67.2
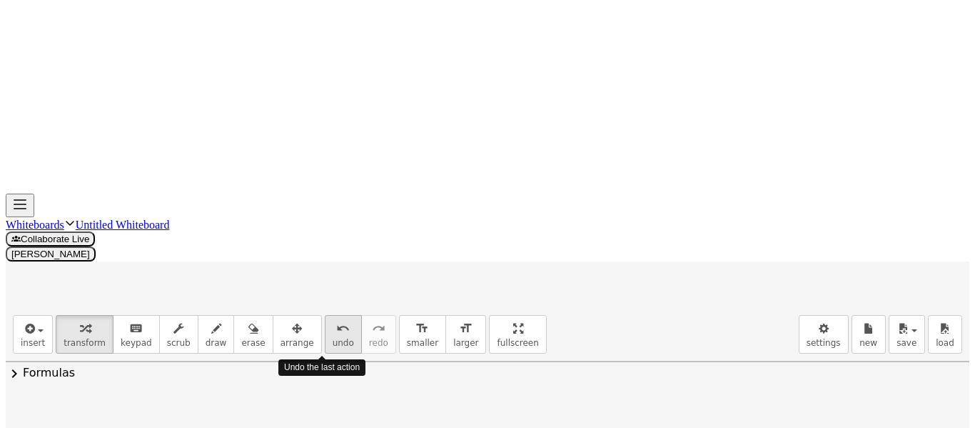
click at [333, 338] on span "undo" at bounding box center [343, 343] width 21 height 10
drag, startPoint x: 686, startPoint y: 361, endPoint x: 541, endPoint y: 366, distance: 145.0
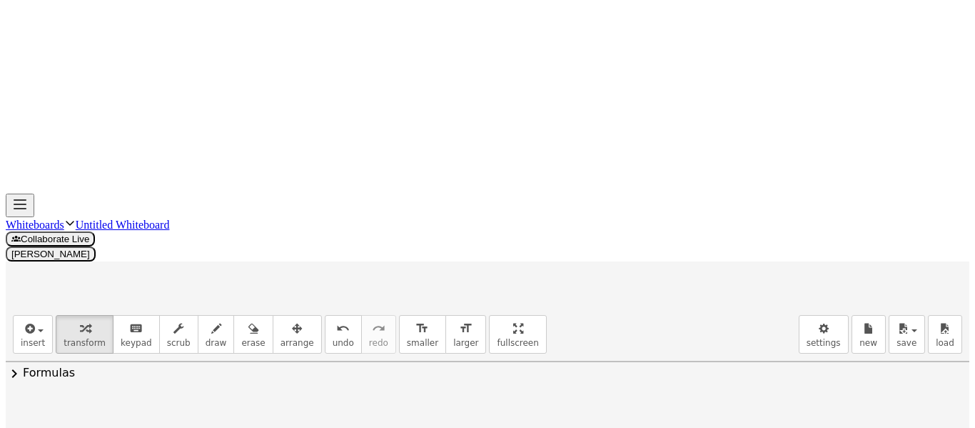
click at [333, 319] on div "undo" at bounding box center [343, 327] width 21 height 17
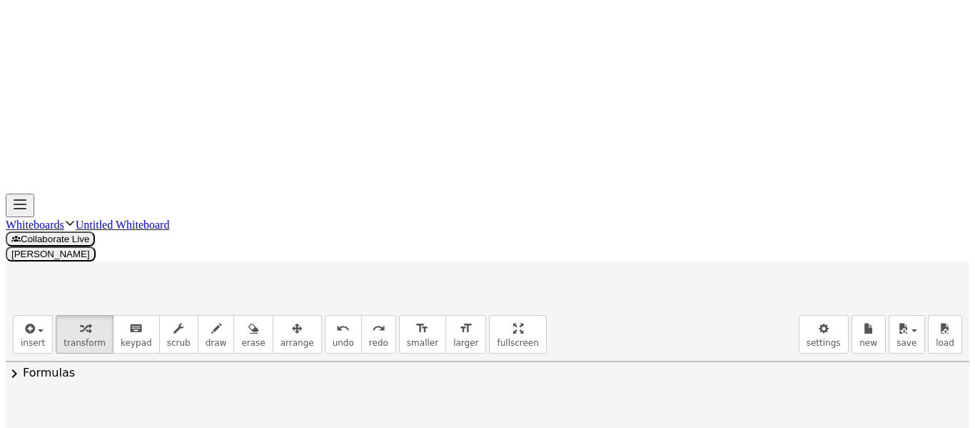
drag, startPoint x: 614, startPoint y: 361, endPoint x: 612, endPoint y: 351, distance: 10.2
drag, startPoint x: 604, startPoint y: 361, endPoint x: 700, endPoint y: 361, distance: 95.7
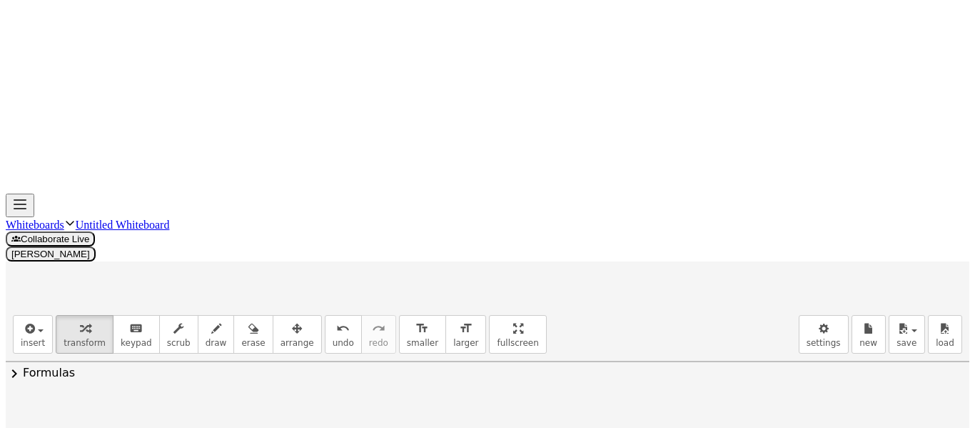
drag, startPoint x: 586, startPoint y: 276, endPoint x: 659, endPoint y: 314, distance: 82.1
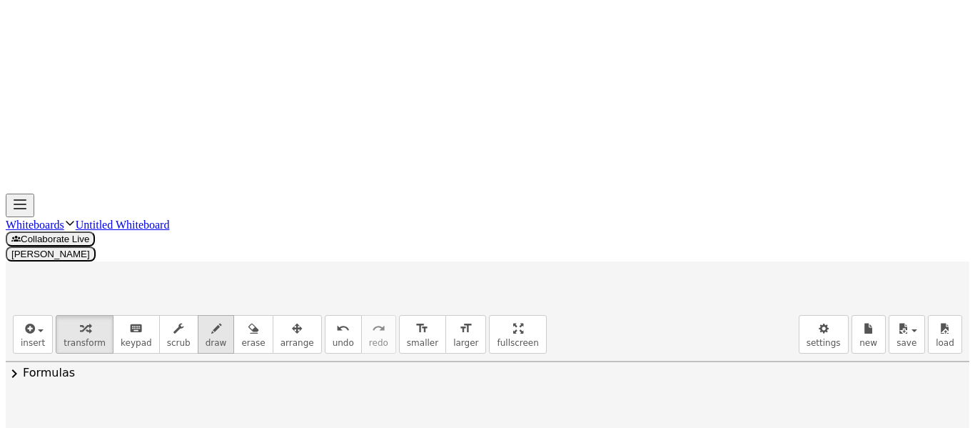
click at [211, 320] on icon "button" at bounding box center [216, 328] width 10 height 17
drag, startPoint x: 467, startPoint y: 191, endPoint x: 480, endPoint y: 229, distance: 40.0
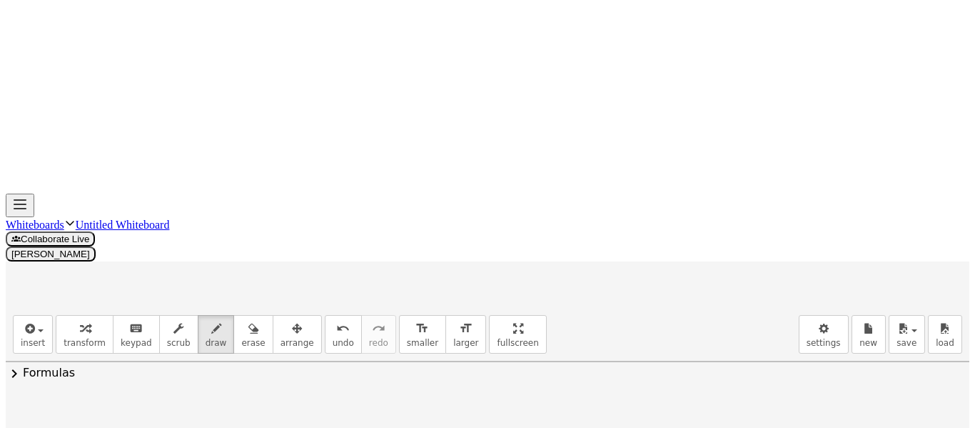
scroll to position [663, 7]
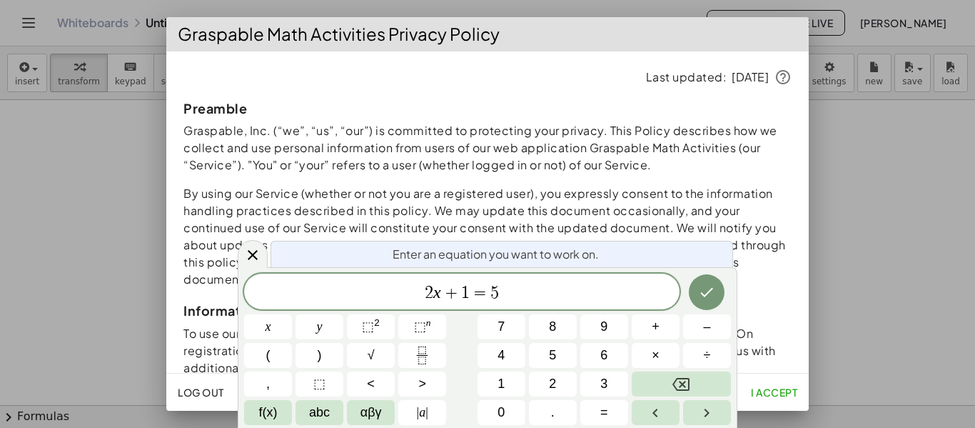
scroll to position [1, 0]
click at [855, 234] on div at bounding box center [487, 214] width 975 height 428
click at [254, 261] on icon at bounding box center [252, 254] width 17 height 17
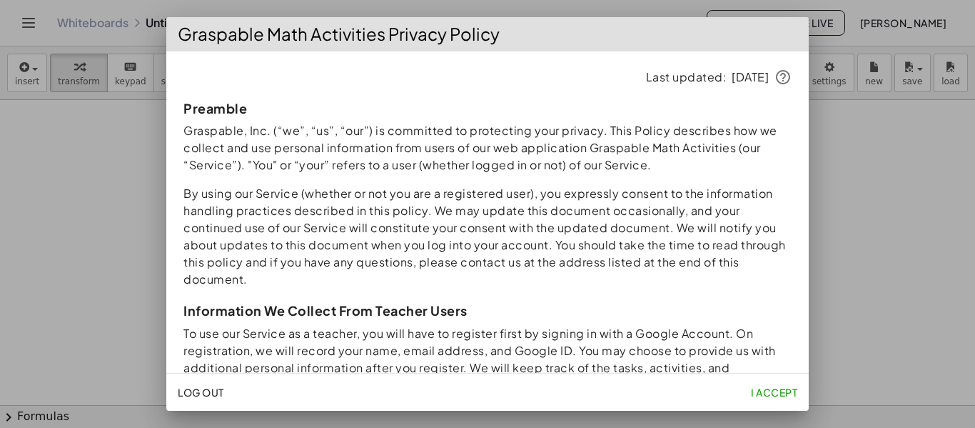
click at [65, 234] on div at bounding box center [487, 214] width 975 height 428
click at [95, 214] on div at bounding box center [487, 214] width 975 height 428
click at [770, 382] on button "I accept" at bounding box center [775, 392] width 58 height 26
